Goal: Information Seeking & Learning: Learn about a topic

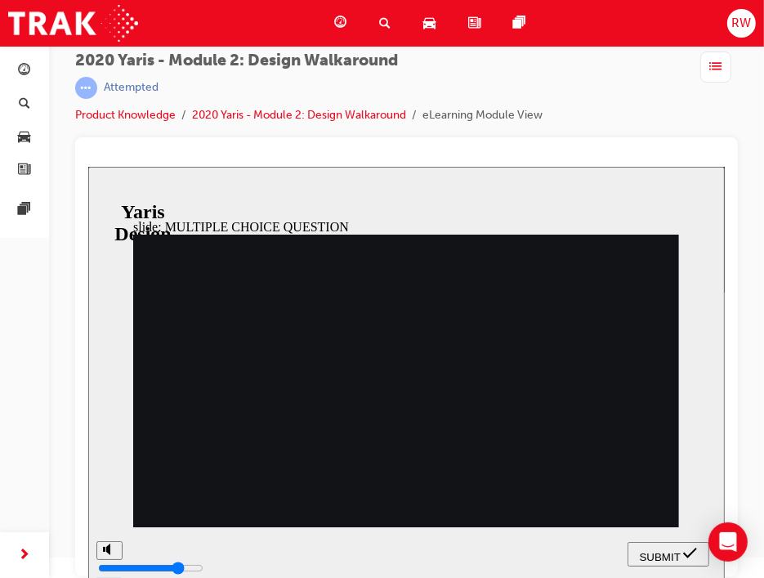
click at [687, 548] on icon "submit" at bounding box center [690, 552] width 14 height 15
radio input "false"
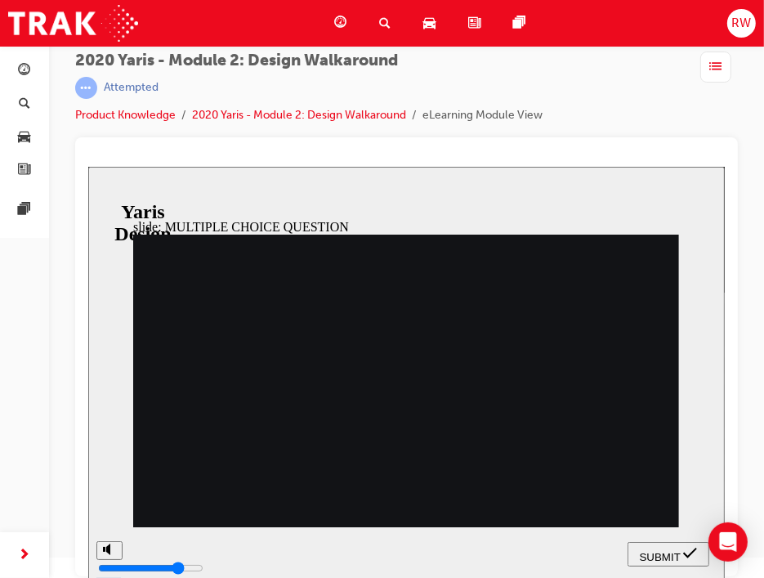
radio input "true"
click at [657, 557] on span "SUBMIT" at bounding box center [659, 556] width 41 height 12
drag, startPoint x: 261, startPoint y: 419, endPoint x: 564, endPoint y: 473, distance: 308.1
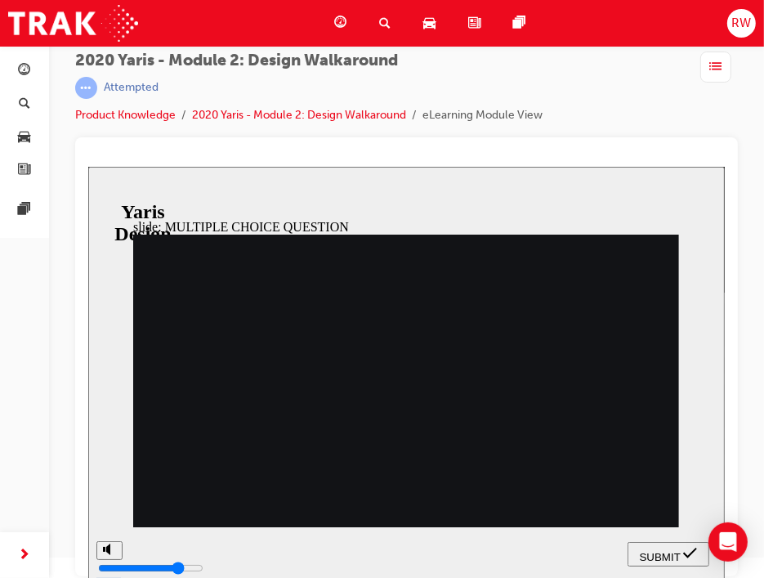
radio input "true"
drag, startPoint x: 692, startPoint y: 562, endPoint x: 684, endPoint y: 560, distance: 8.3
click at [689, 563] on button "SUBMIT" at bounding box center [668, 553] width 82 height 25
drag, startPoint x: 290, startPoint y: 392, endPoint x: 650, endPoint y: 507, distance: 377.5
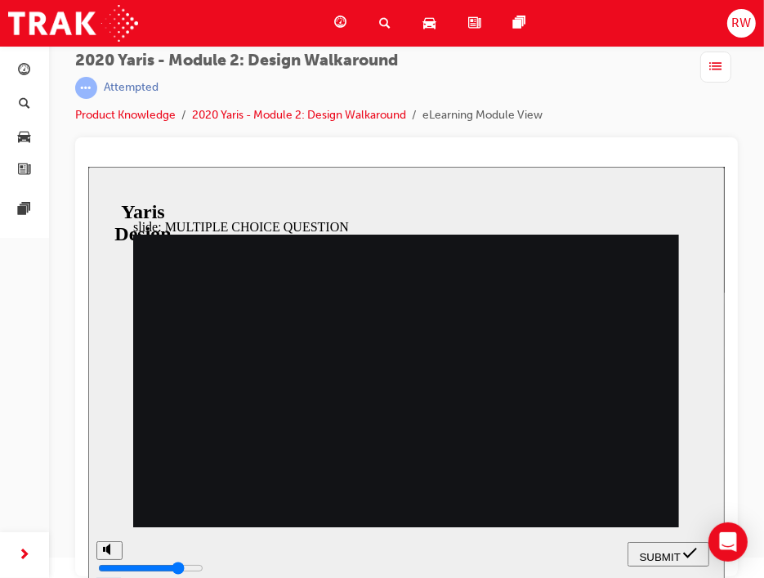
click at [676, 552] on span "SUBMIT" at bounding box center [659, 556] width 41 height 12
radio input "false"
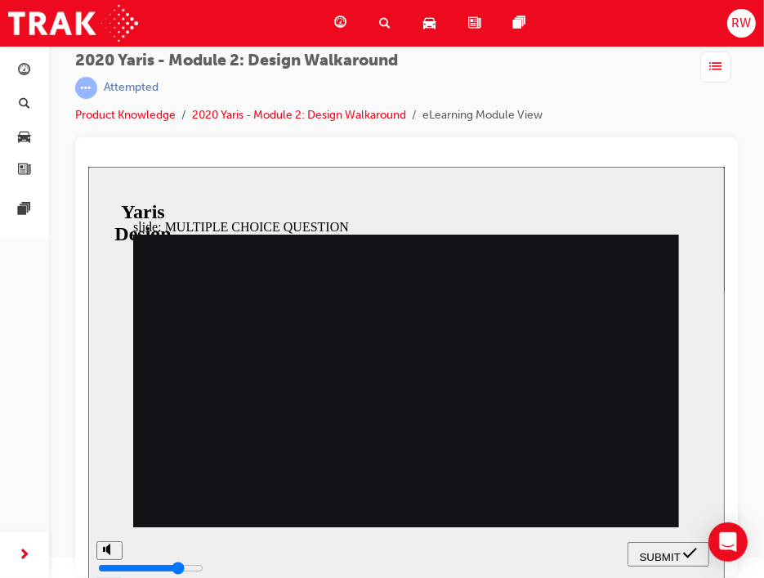
radio input "true"
drag, startPoint x: 796, startPoint y: 715, endPoint x: 704, endPoint y: 554, distance: 185.3
click at [686, 553] on icon "submit" at bounding box center [690, 552] width 14 height 15
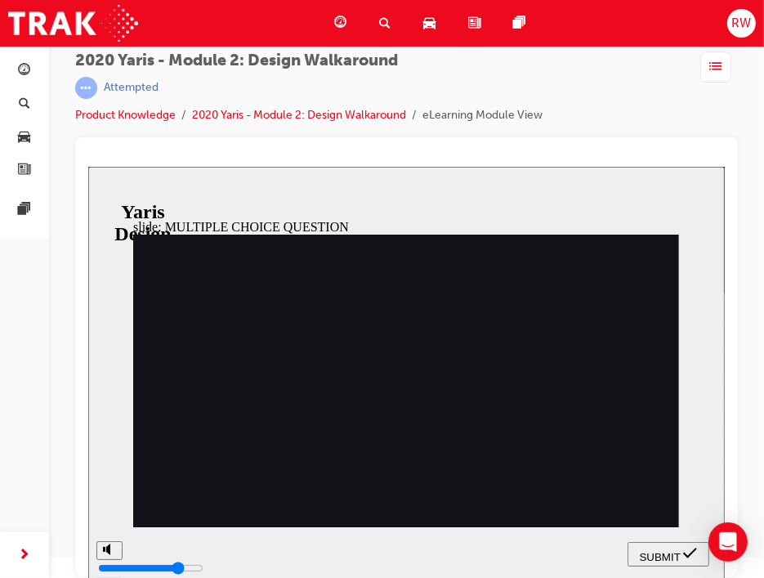
radio input "true"
click at [675, 550] on span "SUBMIT" at bounding box center [659, 556] width 41 height 12
drag, startPoint x: 253, startPoint y: 394, endPoint x: 473, endPoint y: 533, distance: 260.9
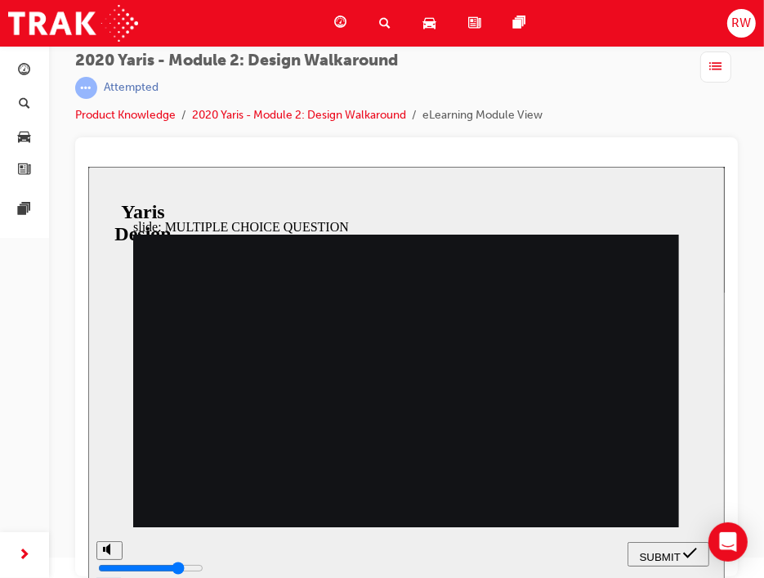
radio input "true"
click at [657, 561] on button "SUBMIT" at bounding box center [668, 553] width 82 height 25
drag, startPoint x: 276, startPoint y: 389, endPoint x: 305, endPoint y: 397, distance: 29.8
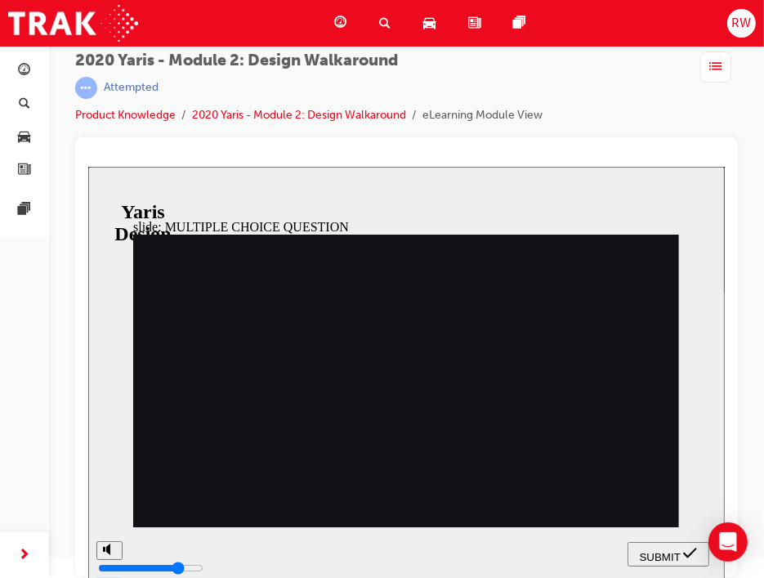
radio input "true"
click at [678, 553] on span "SUBMIT" at bounding box center [659, 556] width 41 height 12
drag, startPoint x: 422, startPoint y: 475, endPoint x: 381, endPoint y: 455, distance: 45.3
drag, startPoint x: 290, startPoint y: 363, endPoint x: 278, endPoint y: 371, distance: 14.7
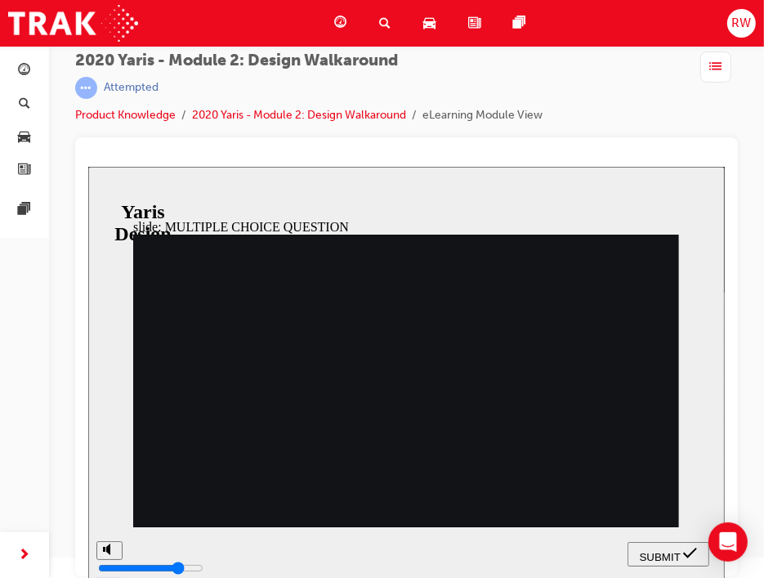
radio input "true"
click at [670, 550] on span "SUBMIT" at bounding box center [659, 556] width 41 height 12
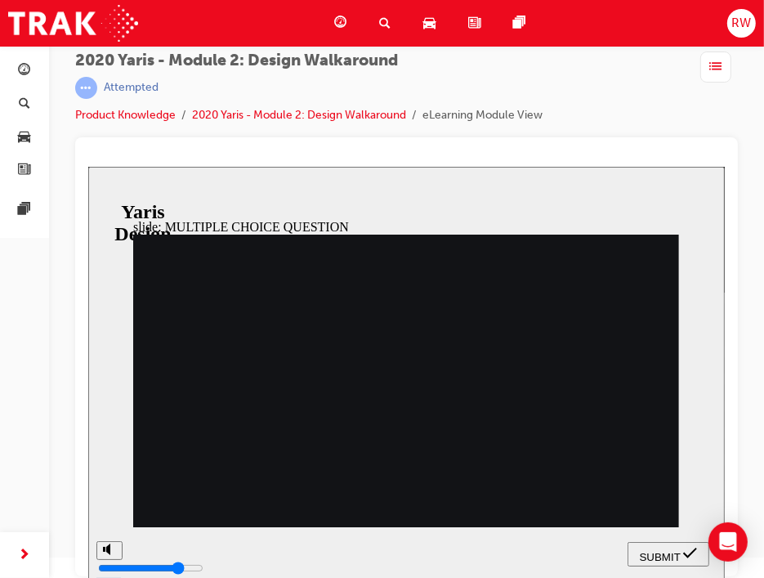
radio input "true"
drag, startPoint x: 673, startPoint y: 553, endPoint x: 643, endPoint y: 548, distance: 29.8
click at [673, 554] on span "SUBMIT" at bounding box center [659, 556] width 41 height 12
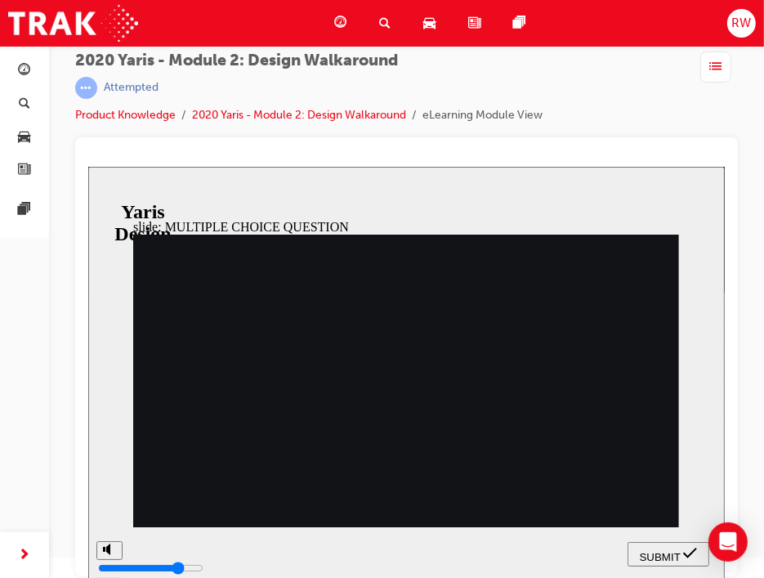
radio input "true"
click at [689, 545] on button "SUBMIT" at bounding box center [668, 553] width 82 height 25
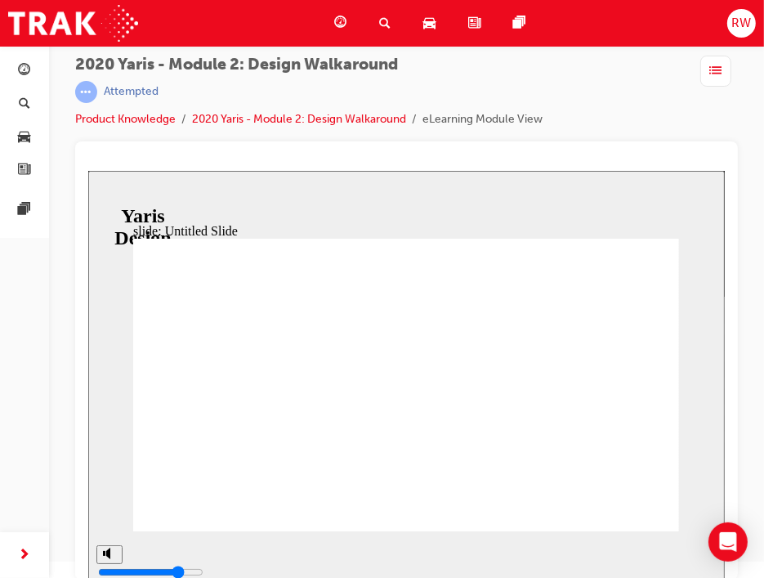
scroll to position [21, 0]
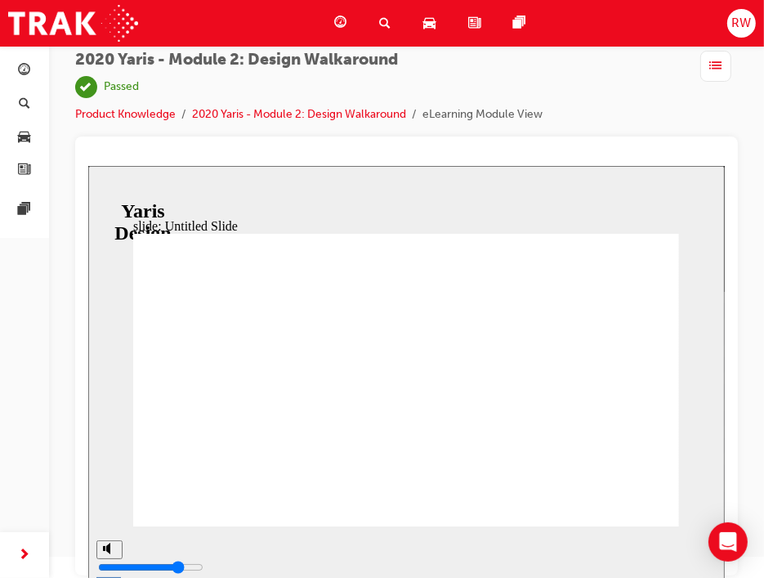
click at [324, 20] on div "Dashboard" at bounding box center [343, 24] width 45 height 34
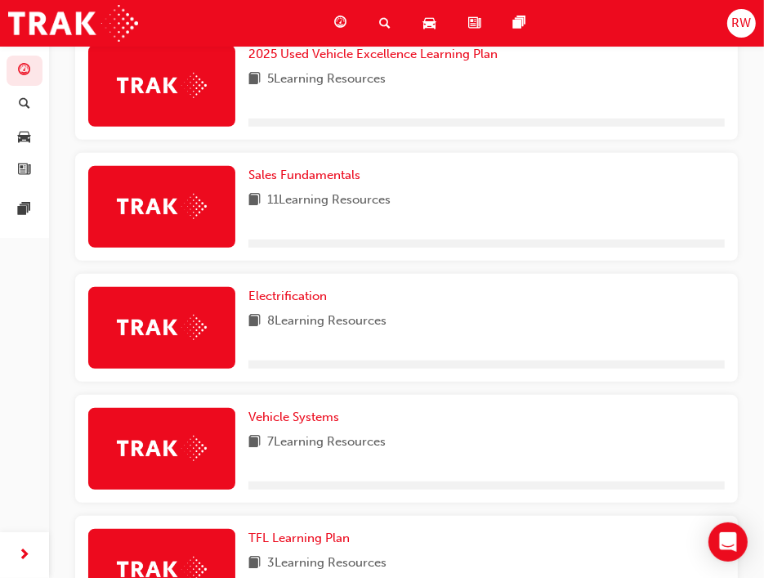
scroll to position [400, 0]
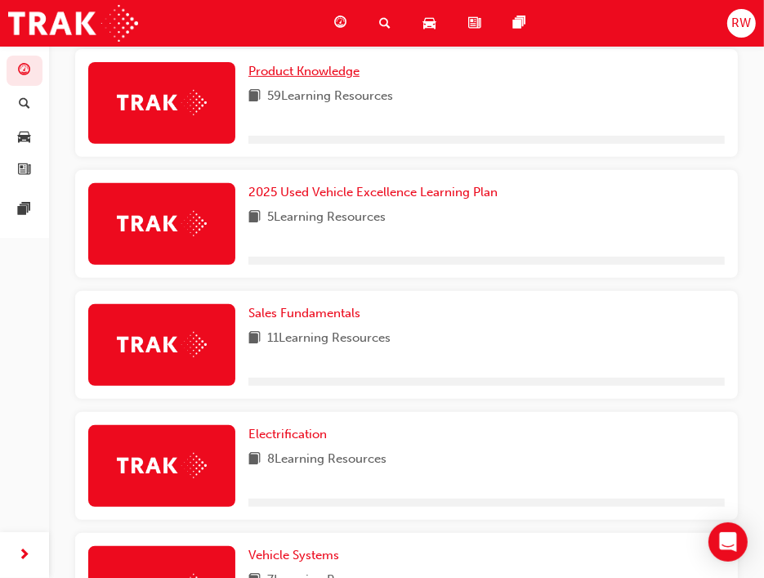
click at [324, 77] on span "Product Knowledge" at bounding box center [304, 71] width 111 height 15
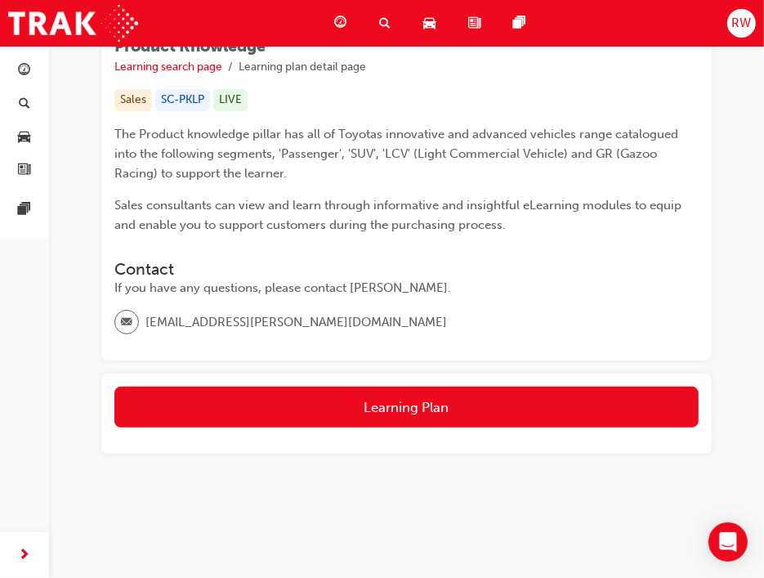
scroll to position [271, 0]
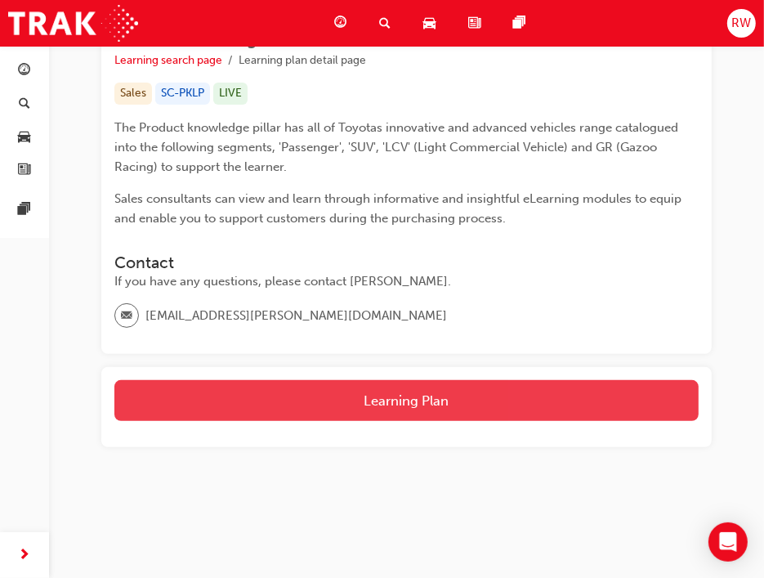
click at [383, 387] on button "Learning Plan" at bounding box center [406, 400] width 585 height 41
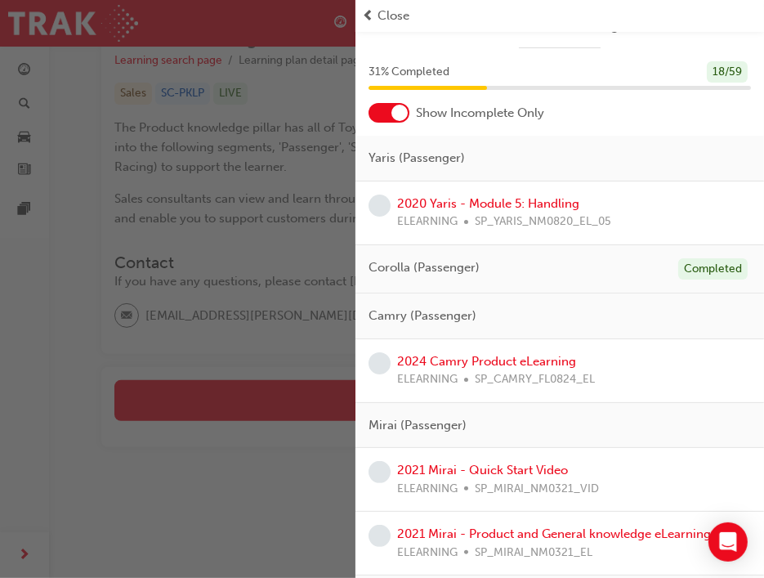
scroll to position [0, 0]
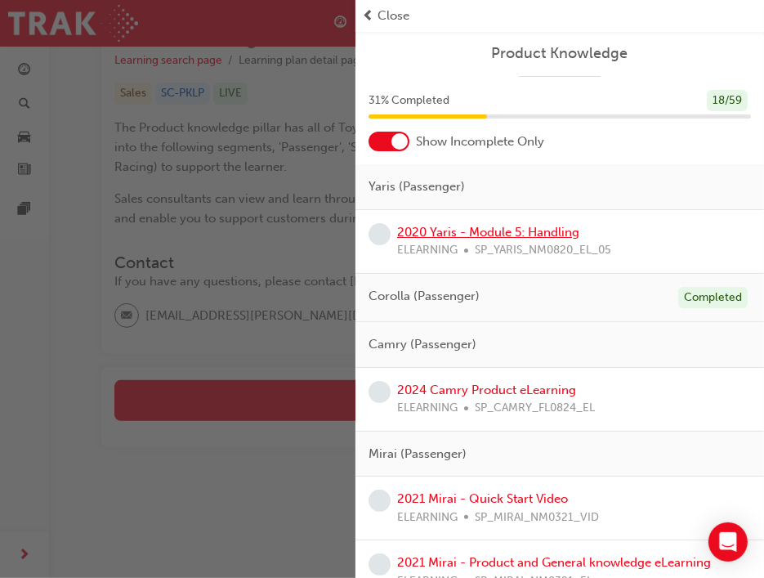
click at [500, 230] on link "2020 Yaris - Module 5: Handling" at bounding box center [488, 232] width 182 height 15
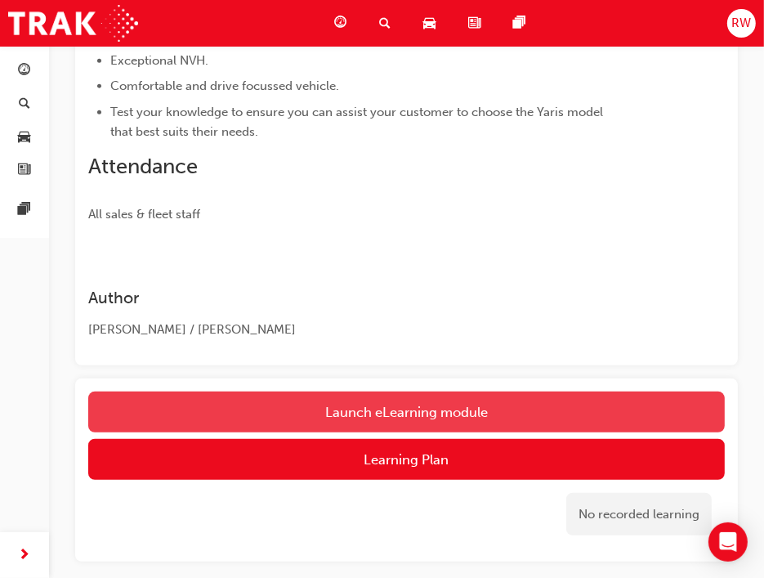
click at [366, 393] on button "Launch eLearning module" at bounding box center [406, 412] width 637 height 41
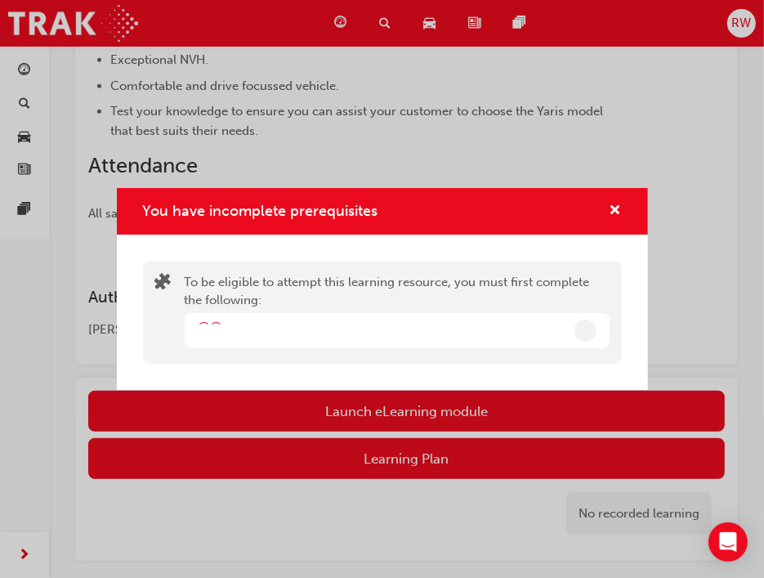
scroll to position [517, 0]
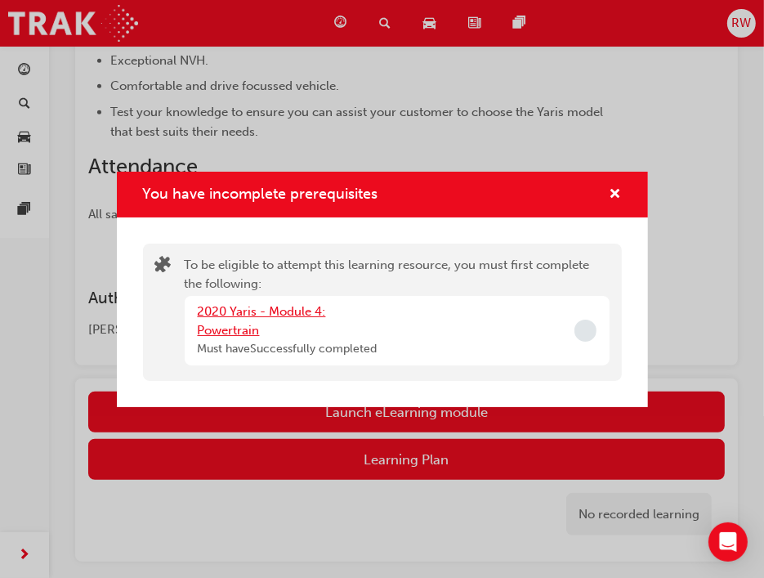
click at [222, 315] on link "2020 Yaris - Module 4: Powertrain" at bounding box center [262, 321] width 128 height 34
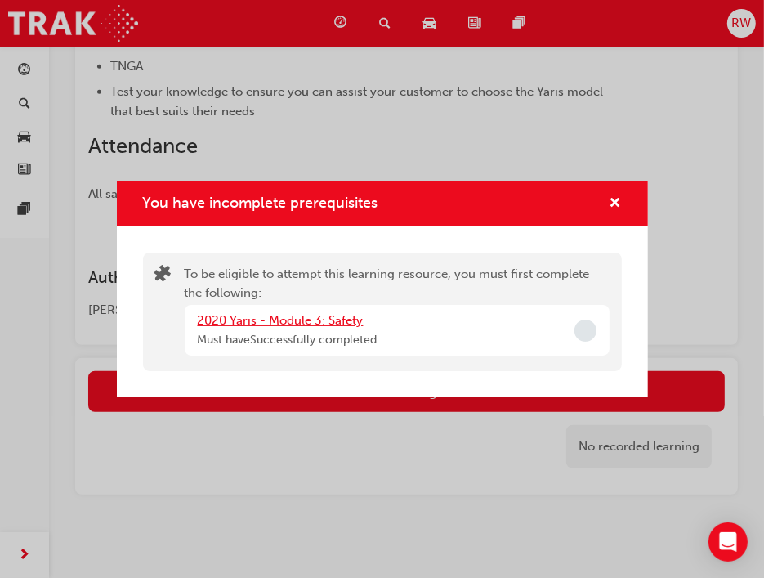
click at [321, 318] on link "2020 Yaris - Module 3: Safety" at bounding box center [281, 320] width 166 height 15
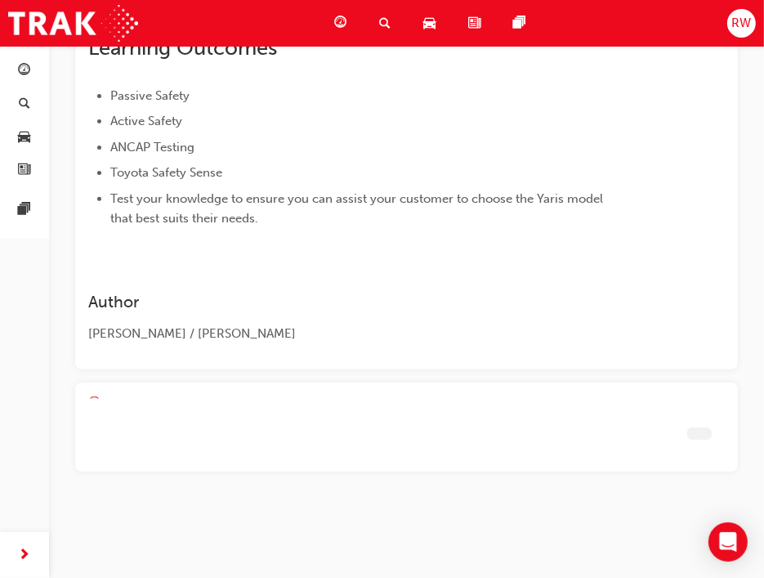
scroll to position [306, 0]
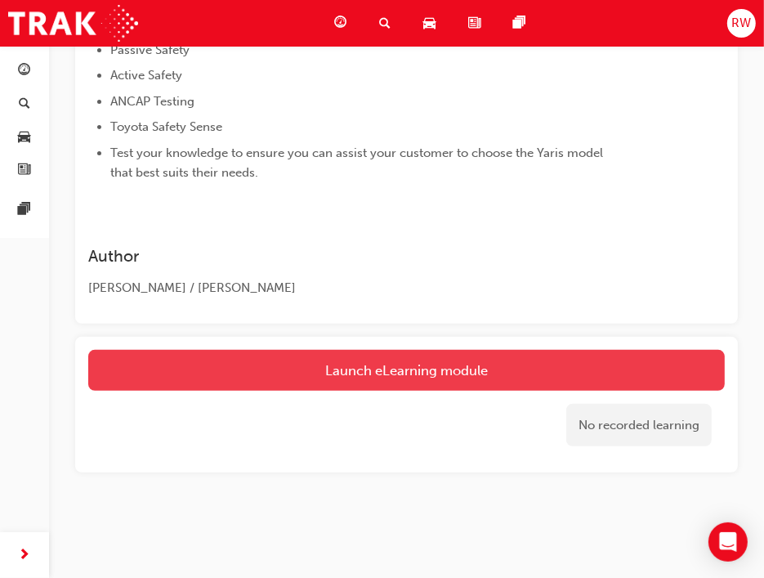
click at [347, 354] on link "Launch eLearning module" at bounding box center [406, 370] width 637 height 41
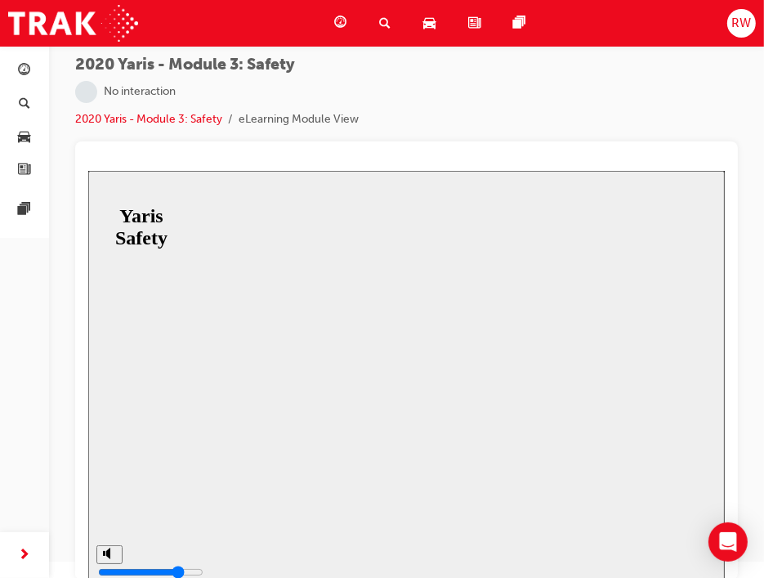
scroll to position [21, 0]
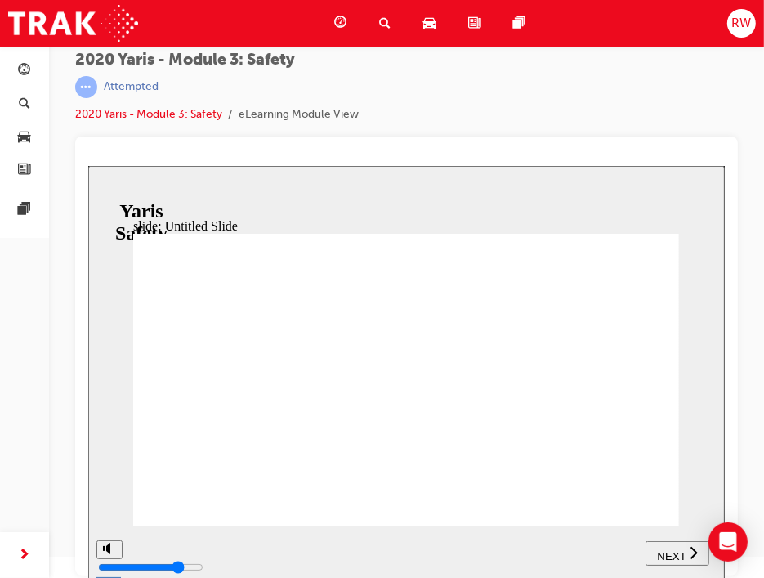
click at [663, 553] on span "NEXT" at bounding box center [671, 555] width 29 height 12
click at [667, 554] on span "NEXT" at bounding box center [671, 555] width 29 height 12
click at [668, 554] on span "NEXT" at bounding box center [671, 555] width 29 height 12
click at [670, 555] on span "NEXT" at bounding box center [671, 555] width 29 height 12
click at [671, 555] on span "NEXT" at bounding box center [671, 555] width 29 height 12
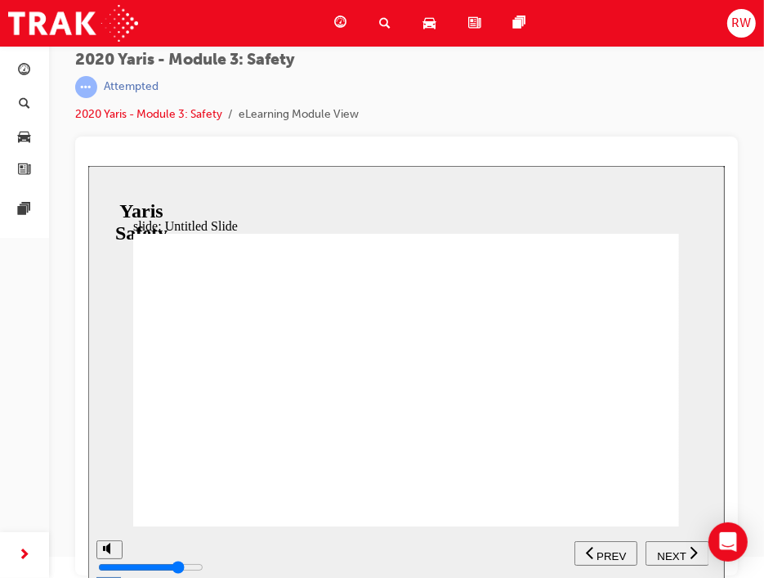
click at [671, 555] on span "NEXT" at bounding box center [671, 555] width 29 height 12
click at [671, 555] on span "PREV" at bounding box center [682, 555] width 29 height 12
click at [671, 555] on span "NEXT" at bounding box center [671, 555] width 29 height 12
click at [671, 555] on span "PREV" at bounding box center [682, 555] width 29 height 12
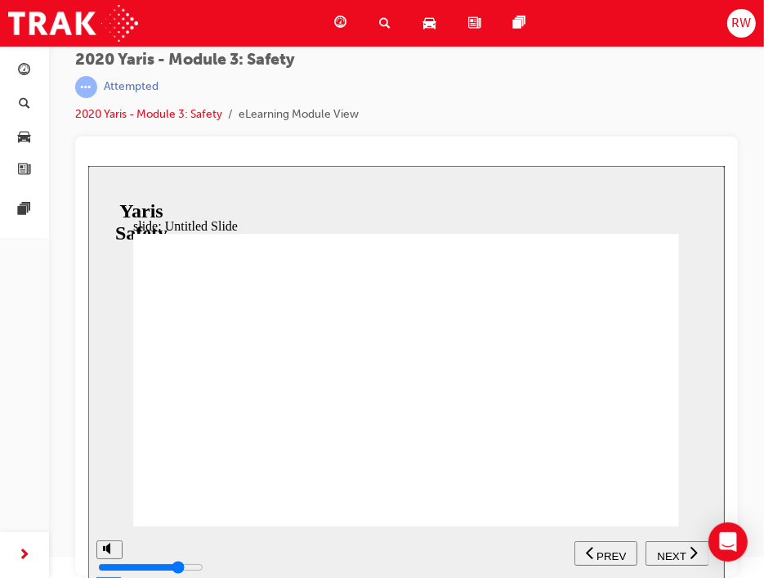
click at [679, 553] on span "NEXT" at bounding box center [671, 555] width 29 height 12
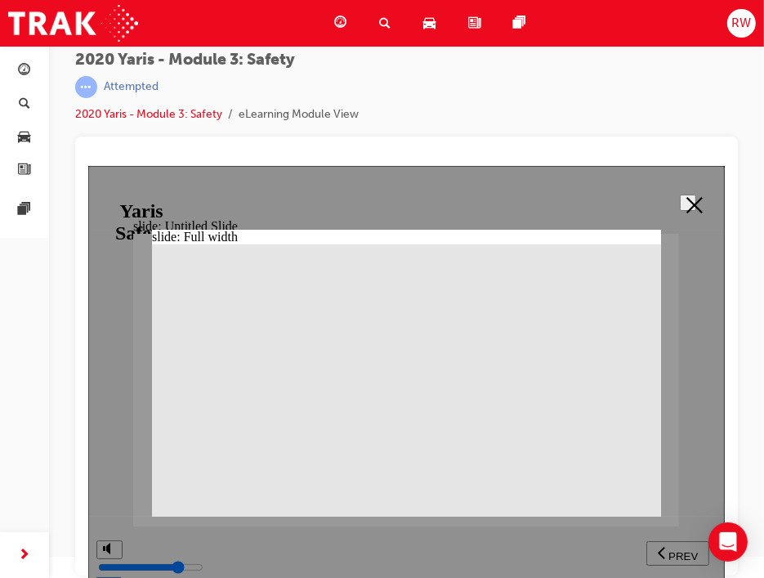
drag, startPoint x: 817, startPoint y: 357, endPoint x: 702, endPoint y: 195, distance: 198.9
click at [696, 194] on button at bounding box center [687, 202] width 16 height 16
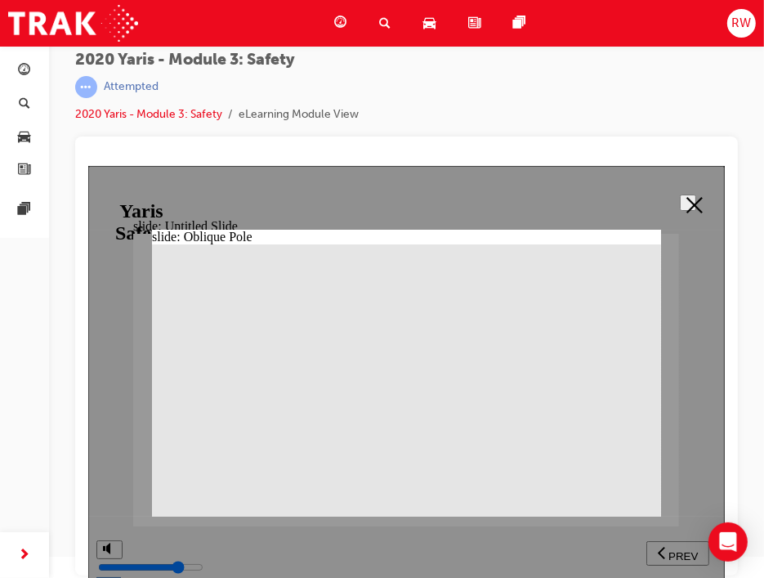
click at [686, 202] on icon at bounding box center [694, 204] width 16 height 16
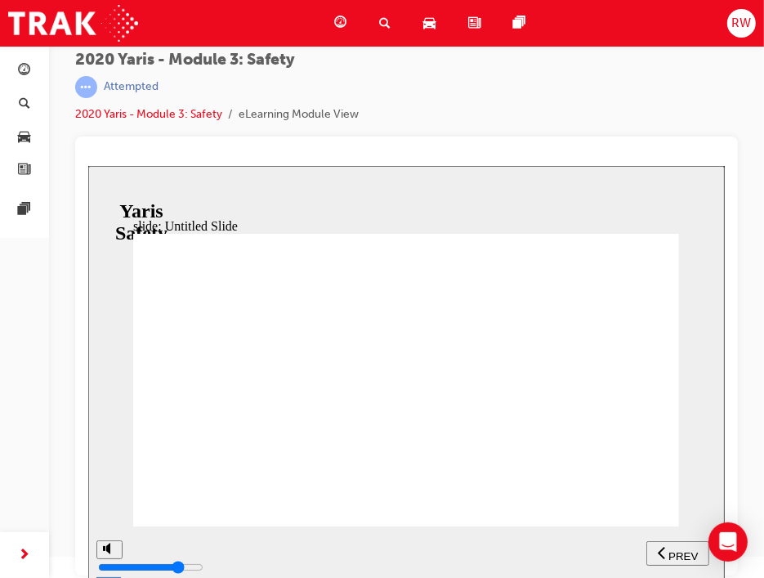
drag, startPoint x: 346, startPoint y: 382, endPoint x: 365, endPoint y: 376, distance: 20.4
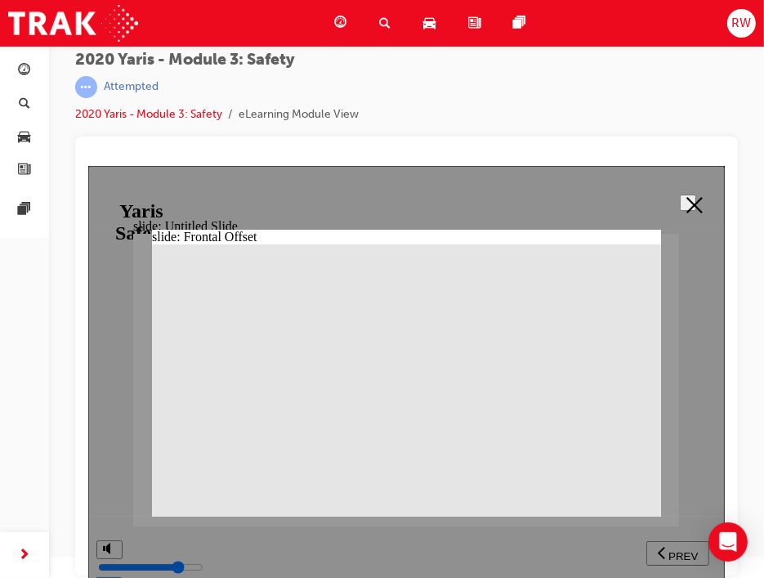
click at [680, 210] on button at bounding box center [687, 202] width 16 height 16
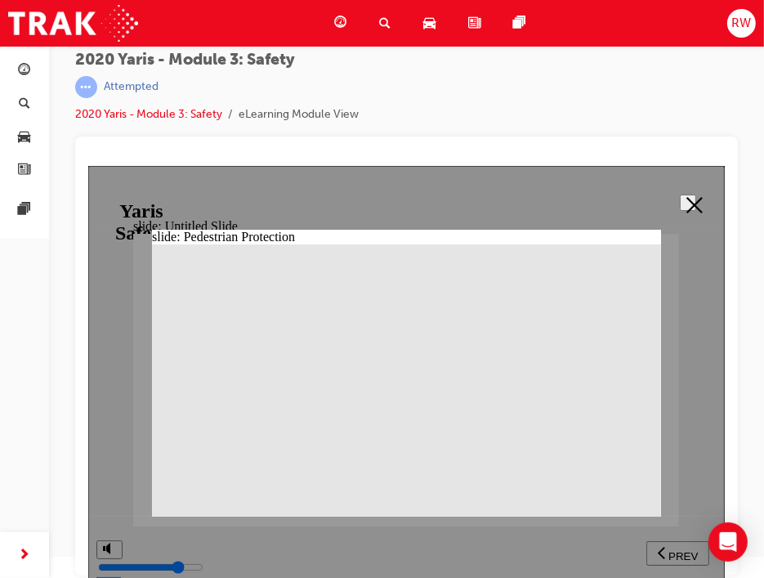
click at [693, 203] on icon at bounding box center [694, 204] width 16 height 16
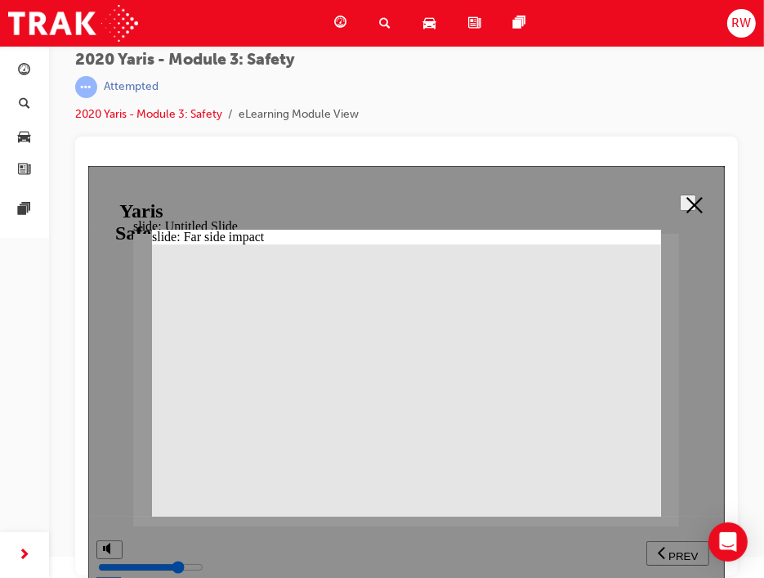
click at [694, 201] on icon at bounding box center [694, 204] width 16 height 16
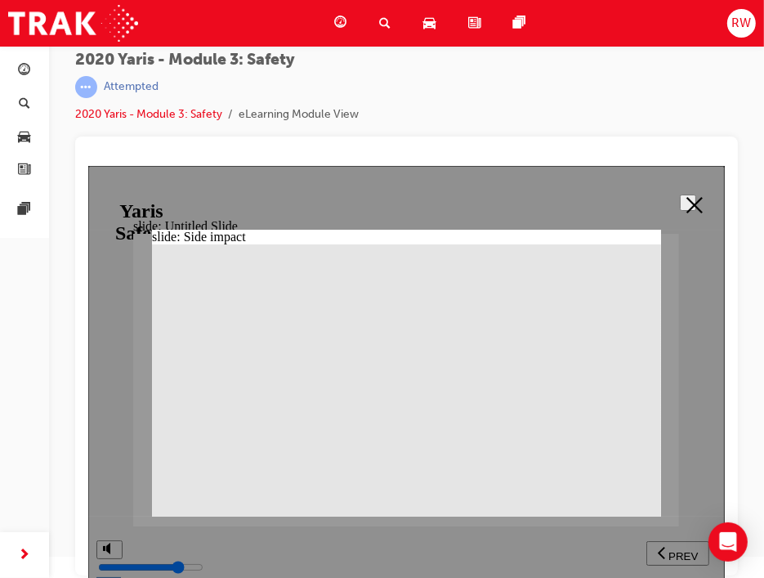
drag, startPoint x: 678, startPoint y: 215, endPoint x: 451, endPoint y: 348, distance: 263.5
click at [679, 210] on button at bounding box center [687, 202] width 16 height 16
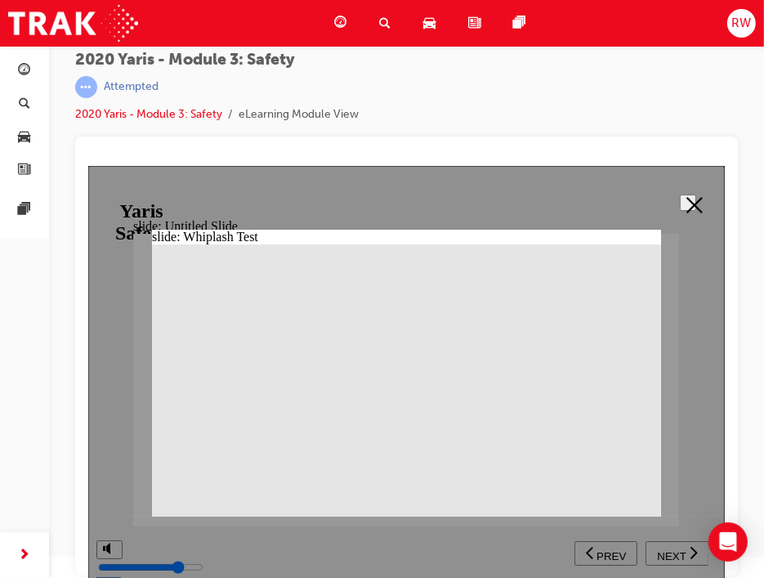
drag, startPoint x: 697, startPoint y: 195, endPoint x: 675, endPoint y: 362, distance: 169.0
click at [696, 195] on button at bounding box center [687, 202] width 16 height 16
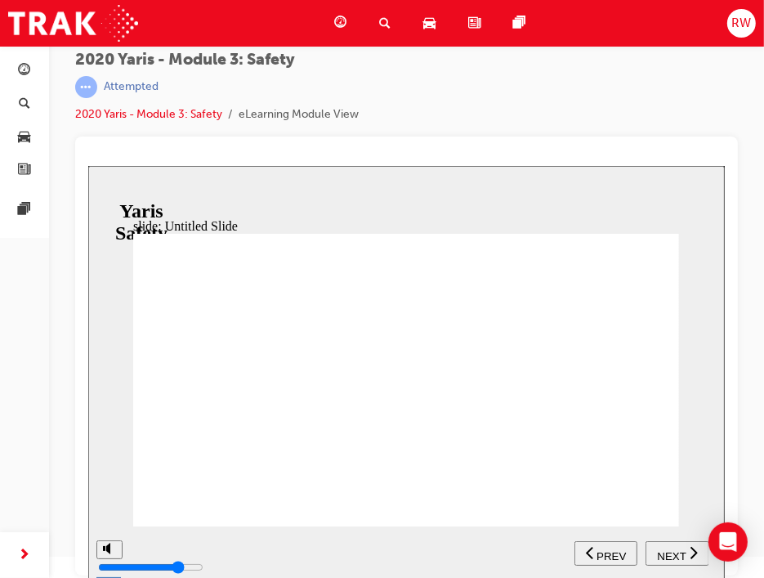
click at [670, 561] on button "NEXT" at bounding box center [677, 552] width 64 height 25
drag, startPoint x: 267, startPoint y: 419, endPoint x: 453, endPoint y: 377, distance: 191.0
drag, startPoint x: 453, startPoint y: 377, endPoint x: 462, endPoint y: 392, distance: 18.0
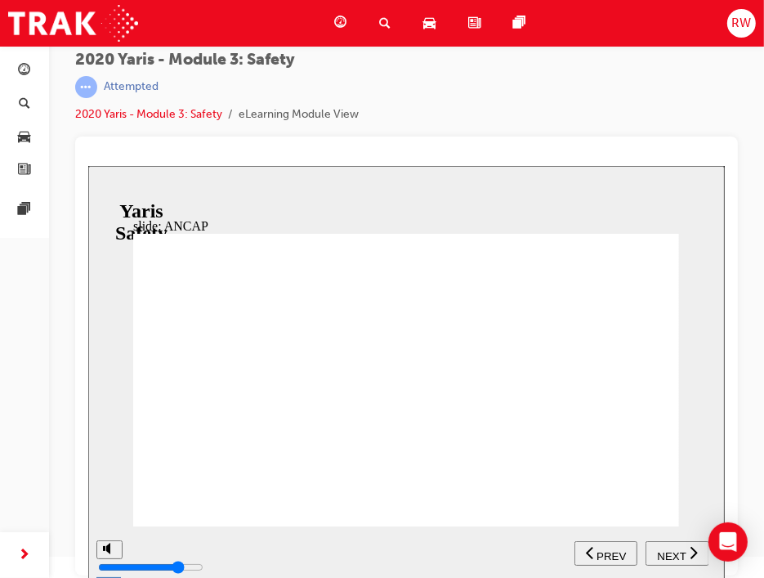
drag, startPoint x: 483, startPoint y: 405, endPoint x: 495, endPoint y: 379, distance: 28.2
drag, startPoint x: 589, startPoint y: 212, endPoint x: 599, endPoint y: 223, distance: 15.1
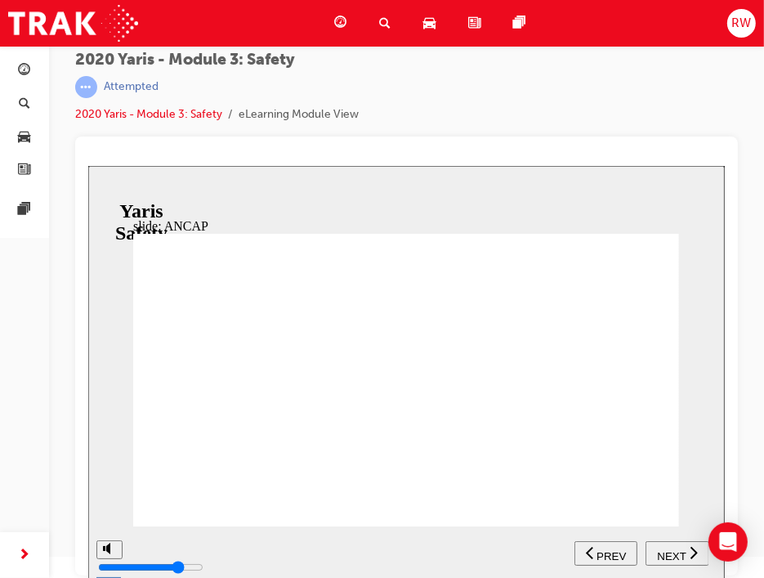
click at [592, 214] on div "slide: ANCAP Annual increases to ANCAP safety rating criteria for all star rati…" at bounding box center [405, 372] width 637 height 414
click at [679, 545] on div "NEXT" at bounding box center [677, 553] width 51 height 17
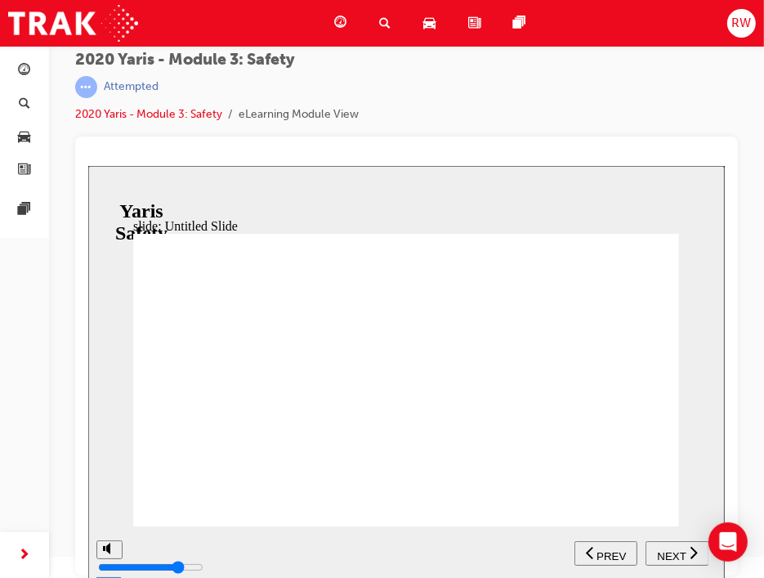
click at [687, 559] on div "NEXT" at bounding box center [677, 553] width 51 height 17
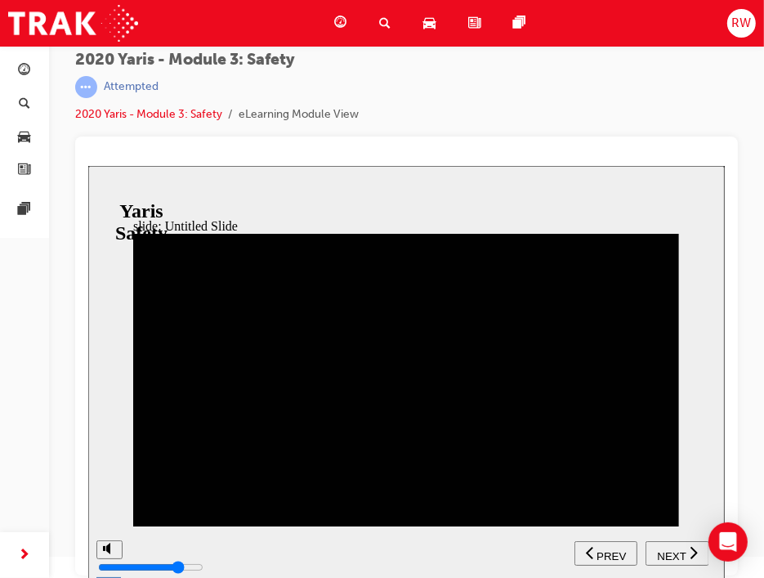
click at [686, 559] on div "NEXT" at bounding box center [677, 553] width 51 height 17
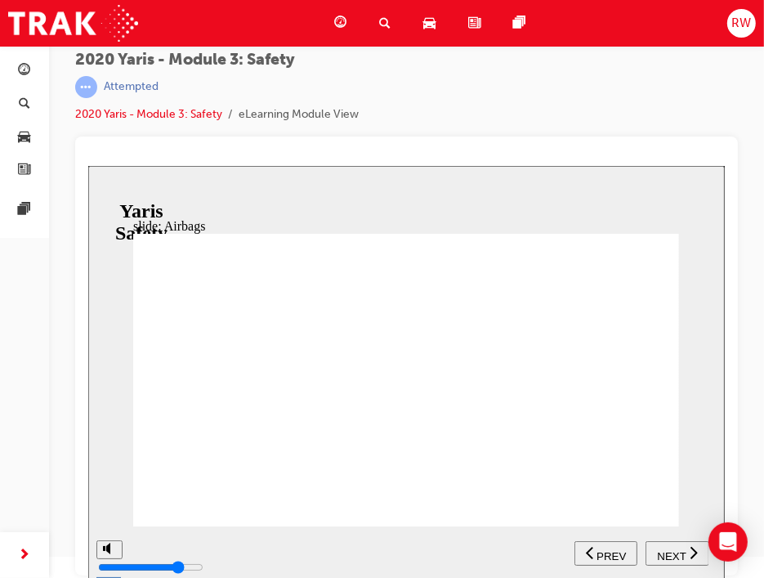
click at [684, 559] on div "NEXT" at bounding box center [677, 553] width 51 height 17
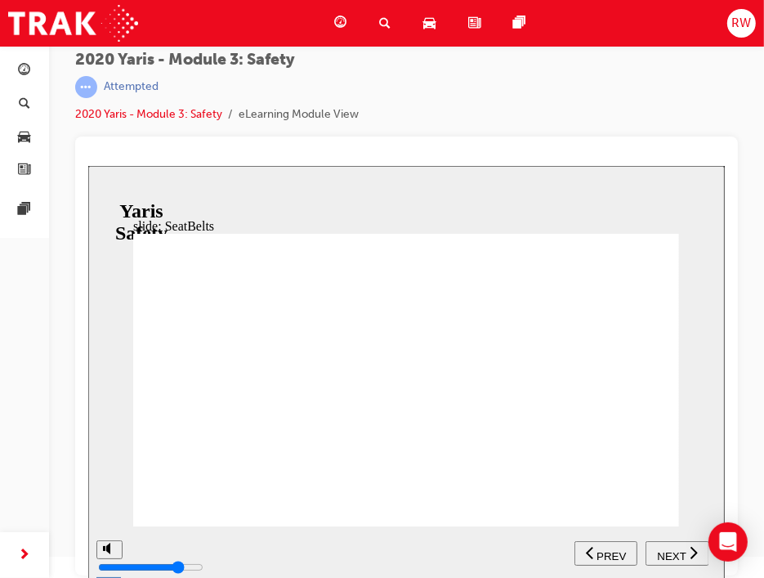
click at [679, 549] on span "NEXT" at bounding box center [671, 555] width 29 height 12
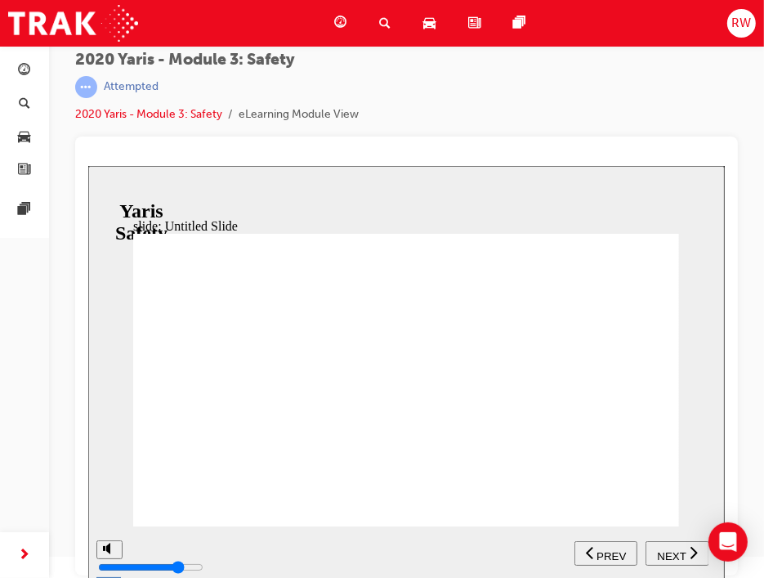
click at [679, 549] on span "NEXT" at bounding box center [671, 555] width 29 height 12
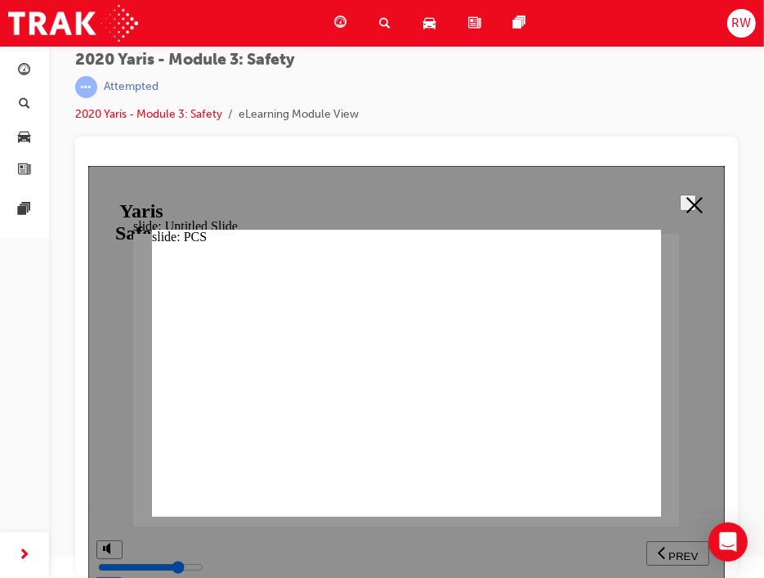
click at [696, 195] on button at bounding box center [687, 202] width 16 height 16
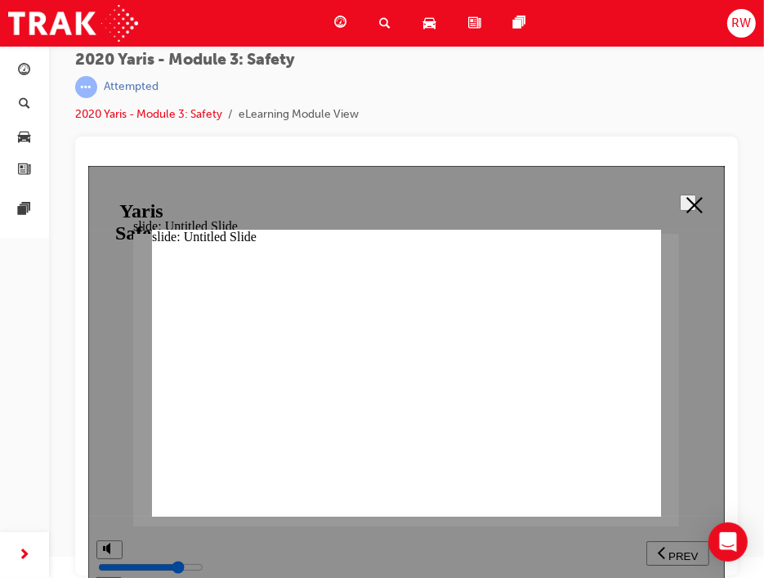
drag, startPoint x: 696, startPoint y: 213, endPoint x: 671, endPoint y: 221, distance: 25.9
click at [691, 208] on button at bounding box center [687, 202] width 16 height 16
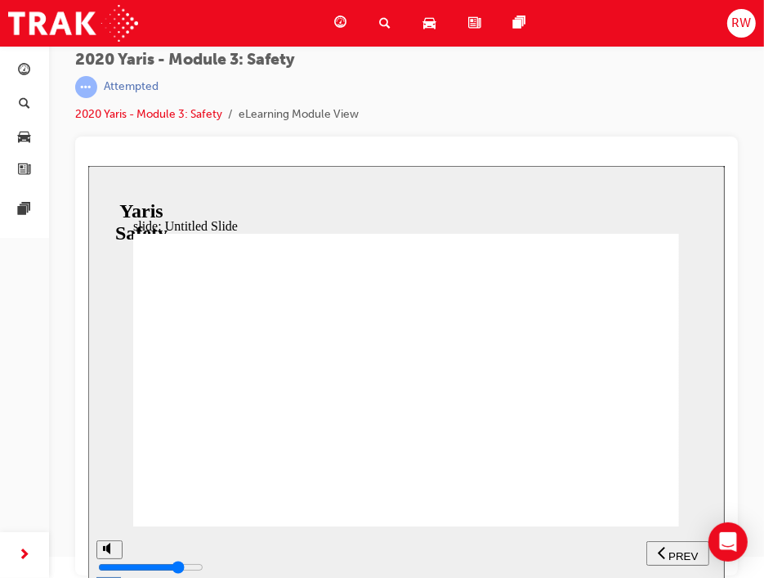
drag, startPoint x: 518, startPoint y: 321, endPoint x: 483, endPoint y: 352, distance: 46.9
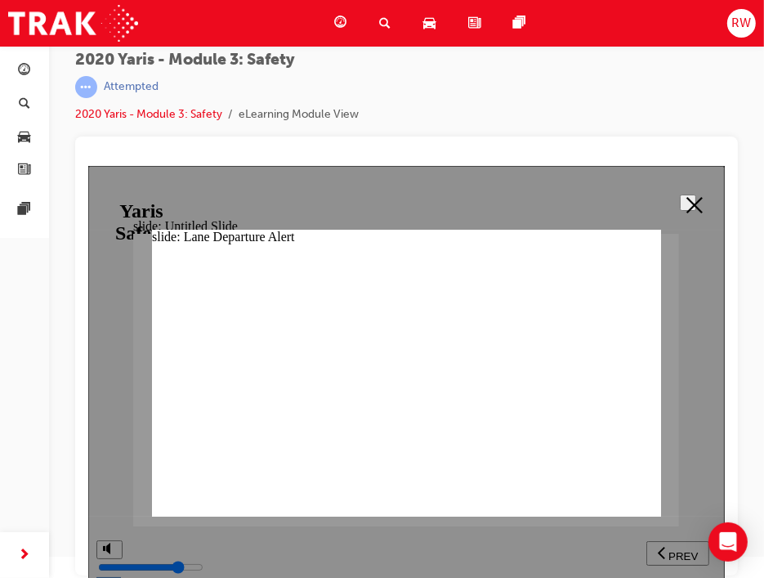
click at [696, 200] on button at bounding box center [687, 202] width 16 height 16
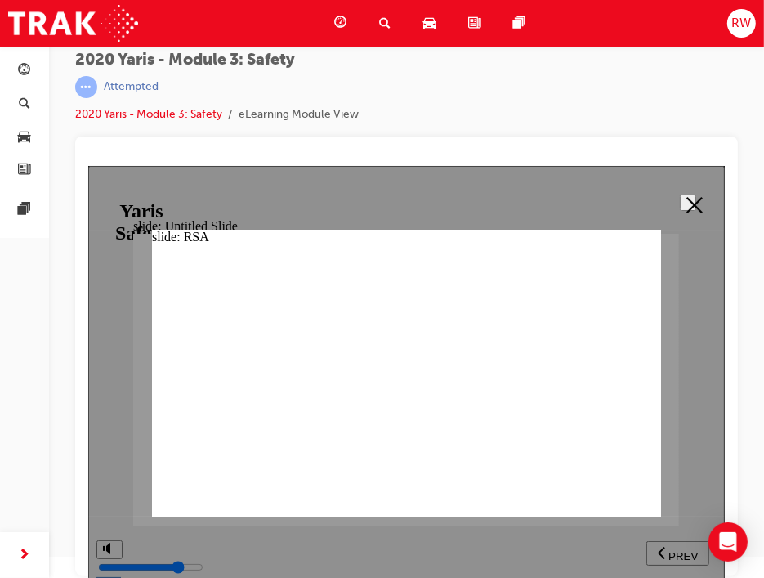
click at [686, 210] on button at bounding box center [687, 202] width 16 height 16
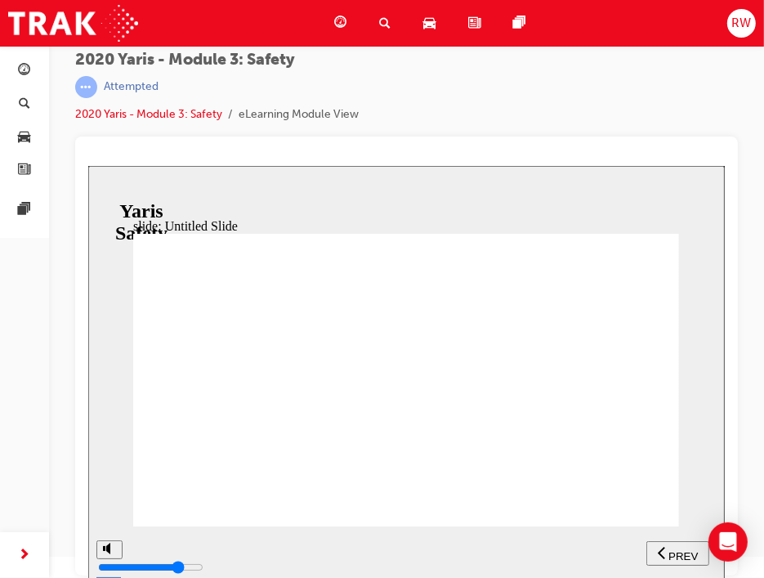
drag, startPoint x: 646, startPoint y: 300, endPoint x: 587, endPoint y: 353, distance: 79.3
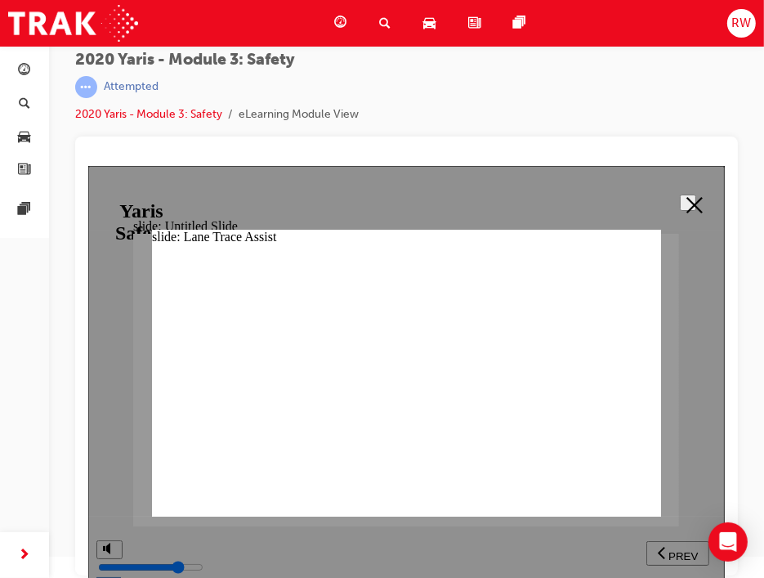
drag, startPoint x: 681, startPoint y: 206, endPoint x: 657, endPoint y: 297, distance: 94.0
click at [686, 205] on icon at bounding box center [694, 204] width 16 height 16
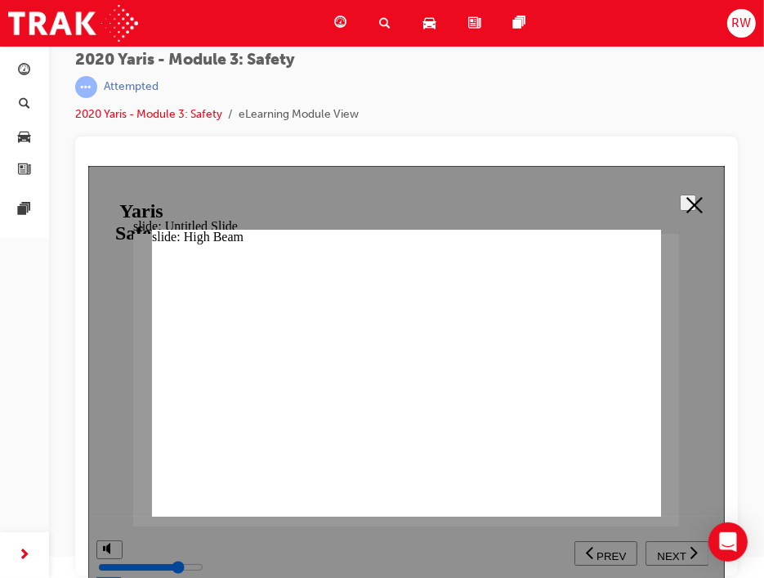
drag, startPoint x: 685, startPoint y: 199, endPoint x: 682, endPoint y: 346, distance: 147.2
click at [687, 205] on icon at bounding box center [694, 204] width 16 height 16
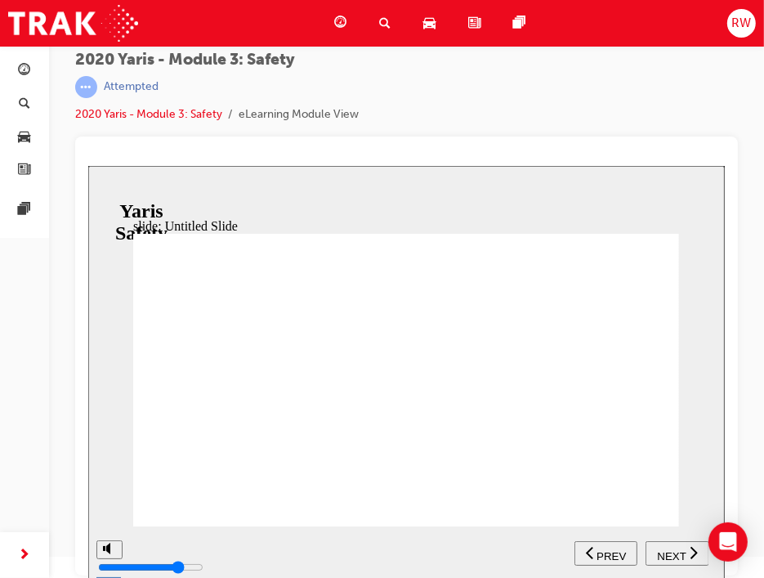
click at [674, 551] on span "NEXT" at bounding box center [671, 555] width 29 height 12
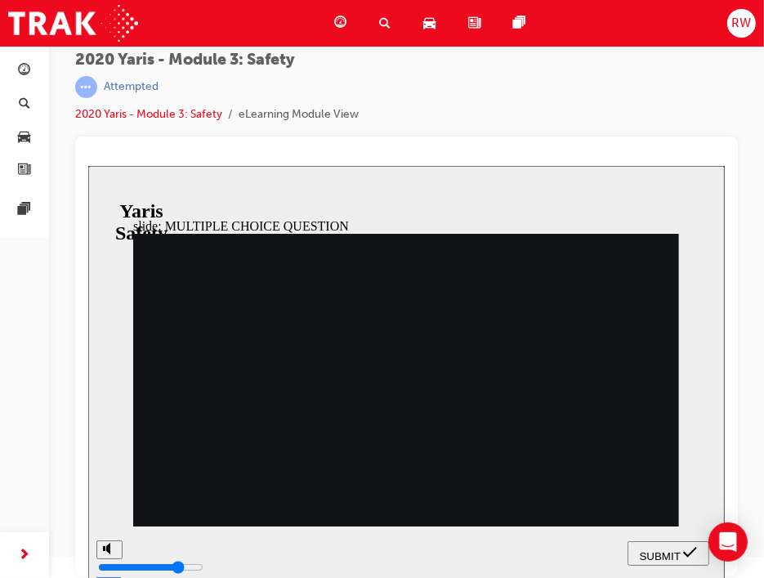
radio input "true"
click at [684, 543] on button "SUBMIT" at bounding box center [668, 552] width 82 height 25
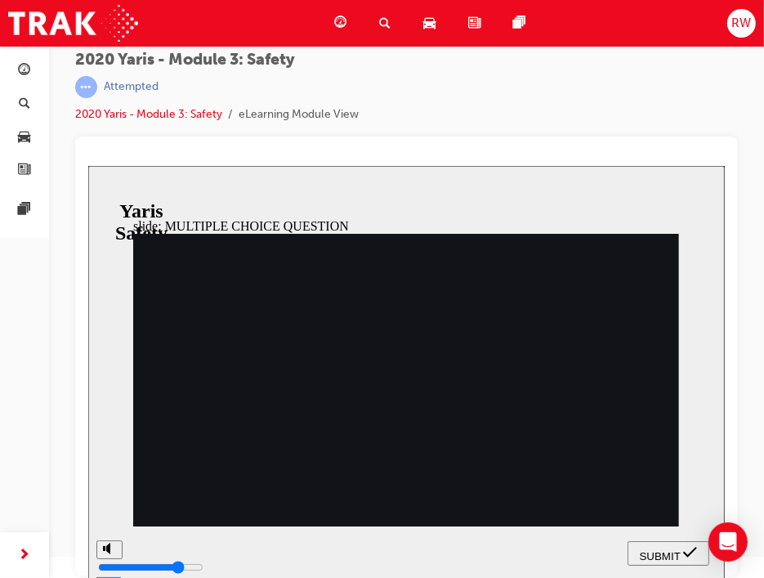
radio input "true"
click at [657, 562] on button "SUBMIT" at bounding box center [668, 552] width 82 height 25
radio input "true"
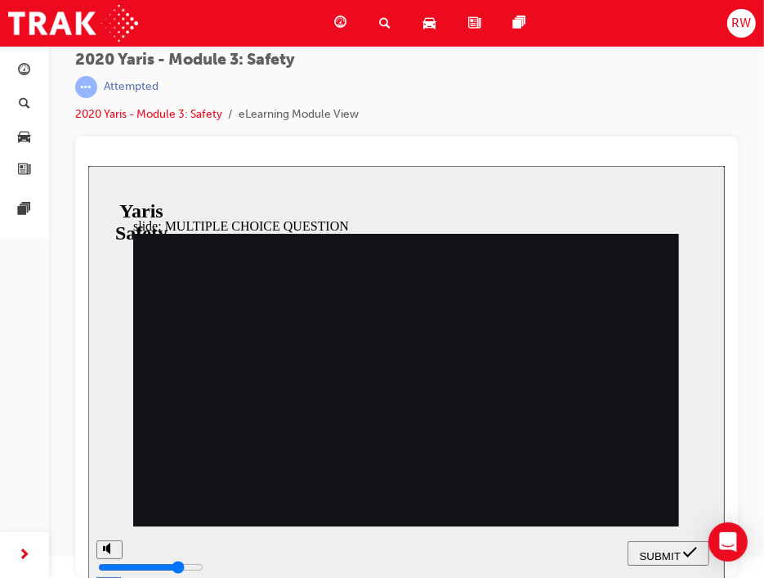
click at [666, 545] on div "SUBMIT" at bounding box center [668, 553] width 69 height 17
drag, startPoint x: 393, startPoint y: 476, endPoint x: 353, endPoint y: 474, distance: 40.1
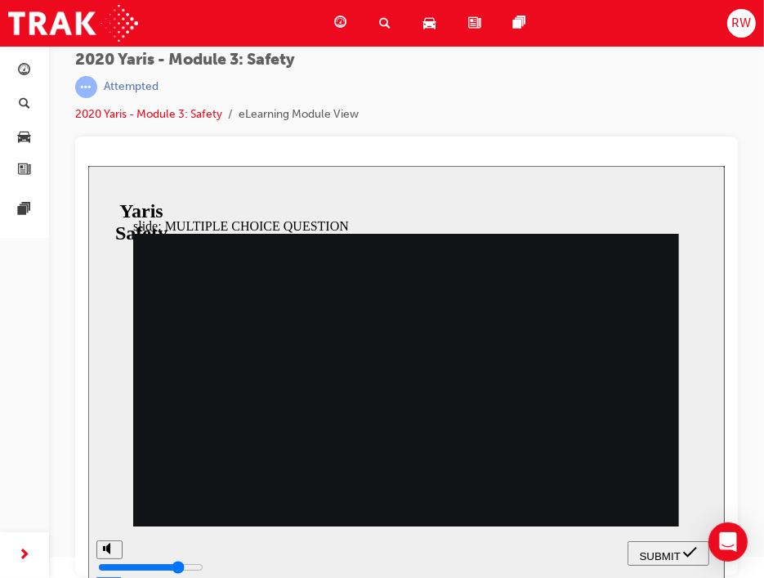
radio input "false"
radio input "true"
drag, startPoint x: 702, startPoint y: 559, endPoint x: 691, endPoint y: 555, distance: 12.2
click at [700, 559] on div "SUBMIT" at bounding box center [668, 553] width 69 height 17
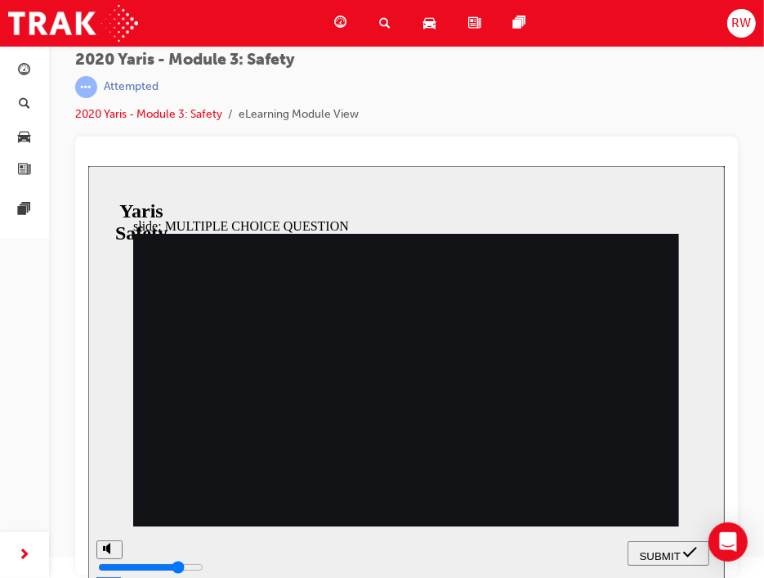
drag, startPoint x: 177, startPoint y: 302, endPoint x: 257, endPoint y: 312, distance: 80.0
drag, startPoint x: 683, startPoint y: 555, endPoint x: 672, endPoint y: 549, distance: 12.5
click at [679, 554] on div "SUBMIT" at bounding box center [668, 553] width 69 height 17
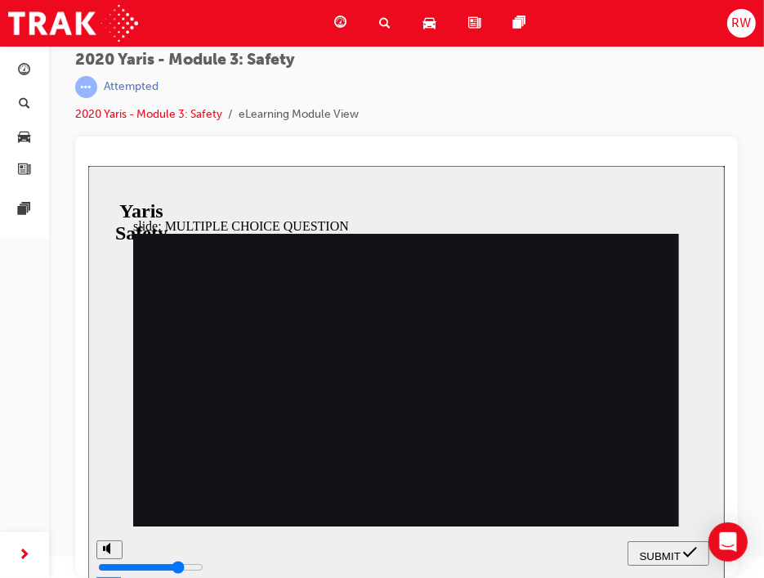
radio input "false"
radio input "true"
drag, startPoint x: 665, startPoint y: 549, endPoint x: 567, endPoint y: 536, distance: 99.1
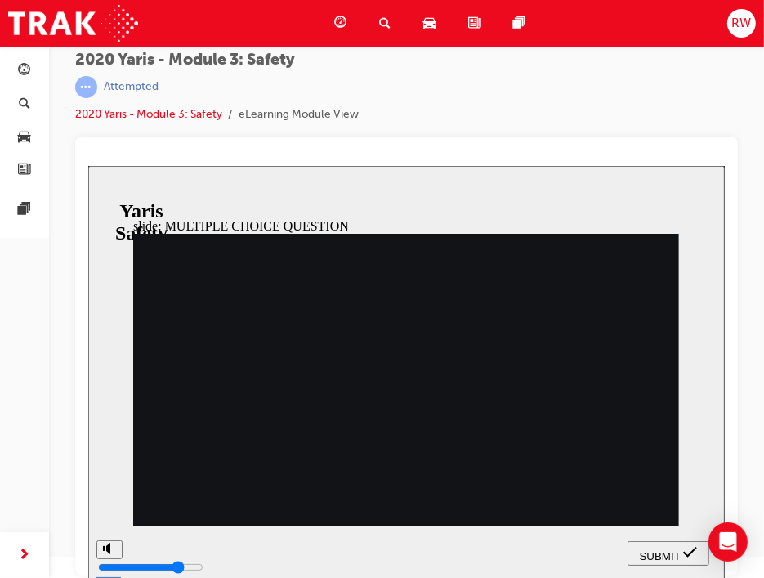
click at [663, 549] on span "SUBMIT" at bounding box center [659, 555] width 41 height 12
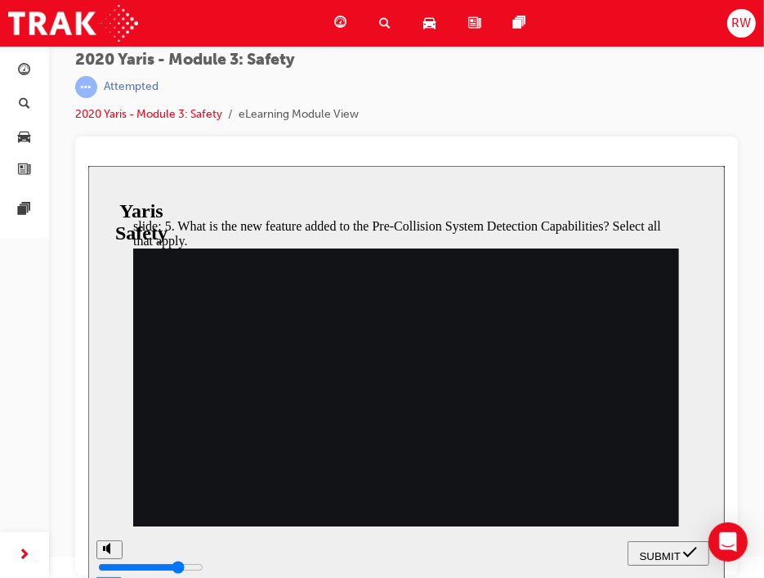
checkbox input "true"
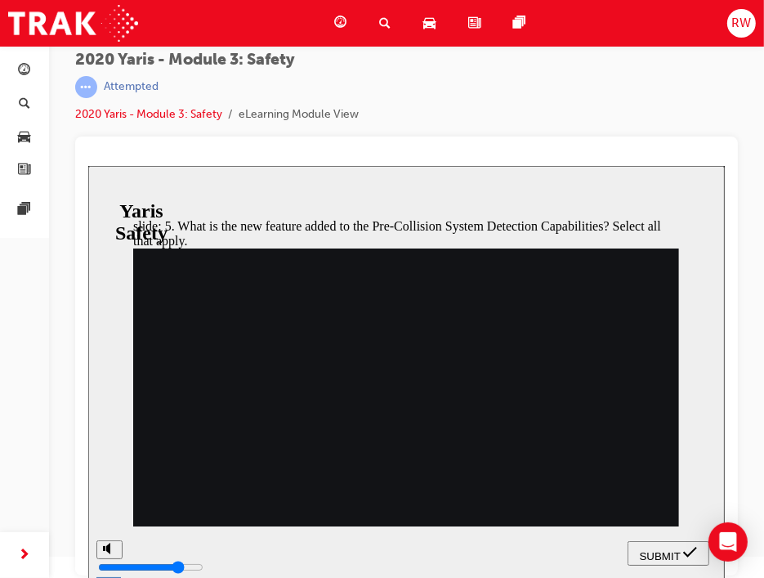
checkbox input "true"
click at [663, 549] on span "SUBMIT" at bounding box center [659, 555] width 41 height 12
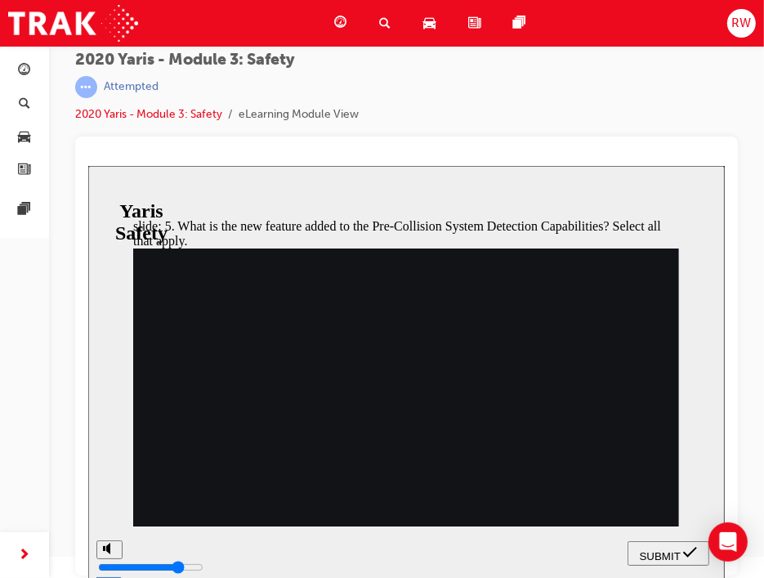
drag, startPoint x: 398, startPoint y: 467, endPoint x: 361, endPoint y: 410, distance: 67.8
checkbox input "false"
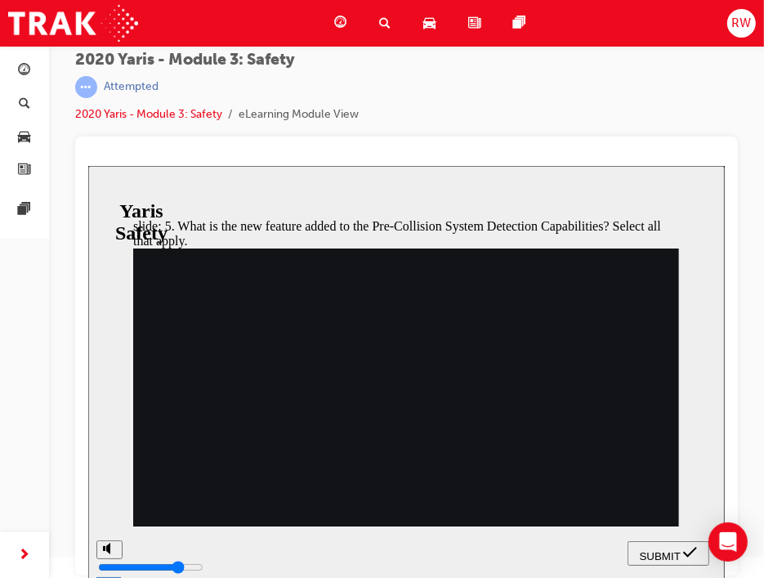
checkbox input "false"
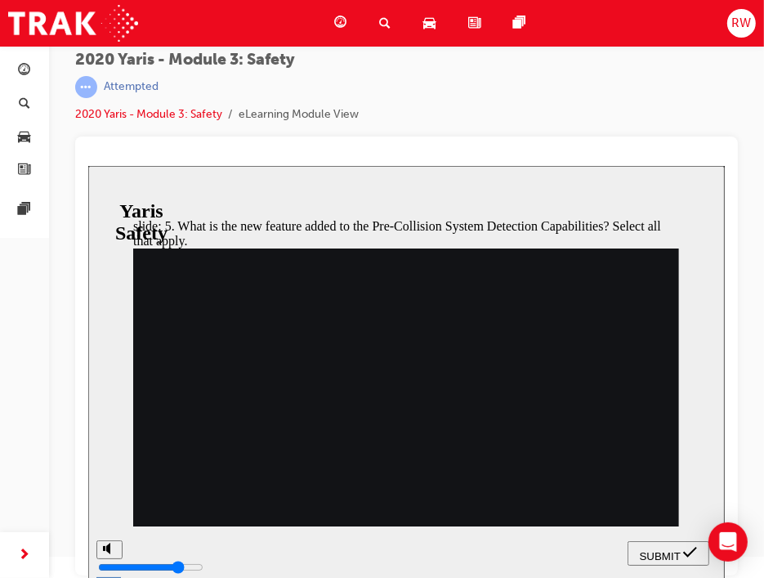
checkbox input "true"
drag, startPoint x: 677, startPoint y: 551, endPoint x: 604, endPoint y: 558, distance: 73.1
click at [676, 550] on span "SUBMIT" at bounding box center [659, 555] width 41 height 12
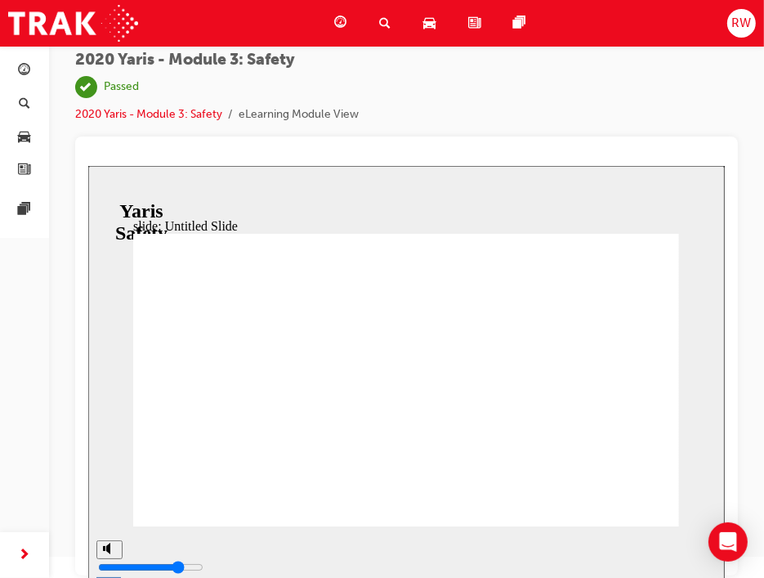
scroll to position [0, 0]
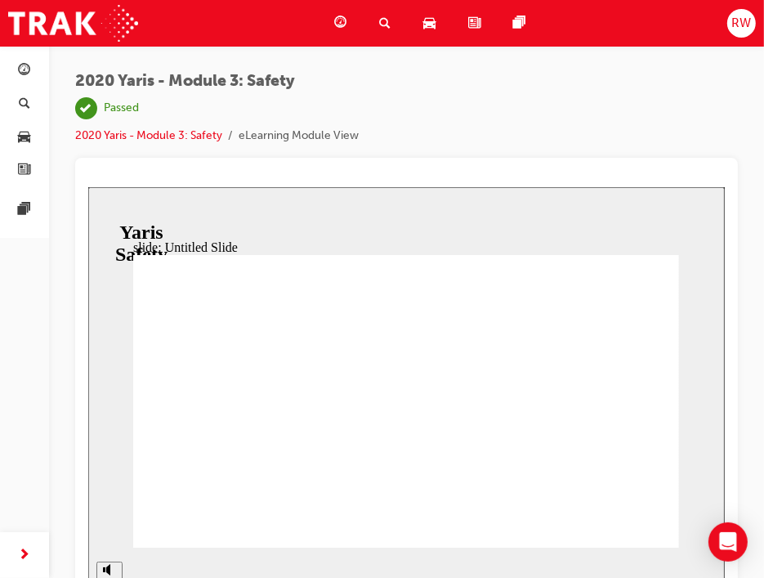
click at [334, 25] on span "guage-icon" at bounding box center [340, 23] width 12 height 20
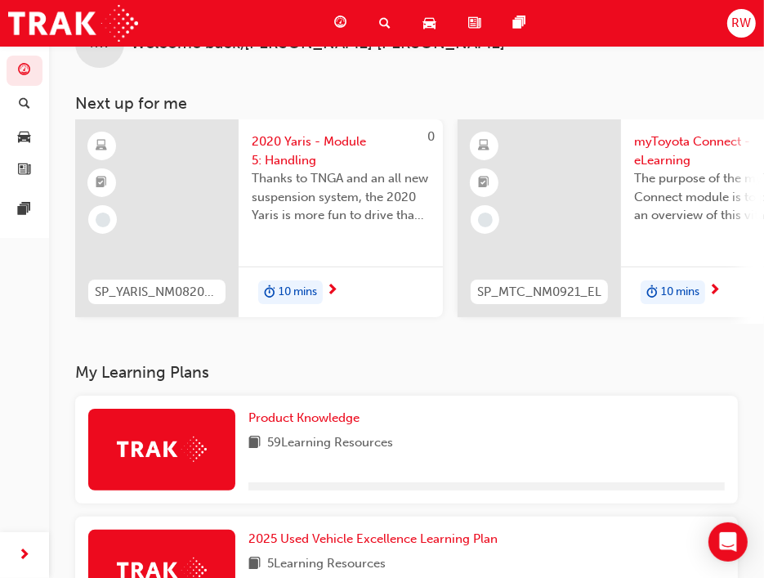
scroll to position [82, 0]
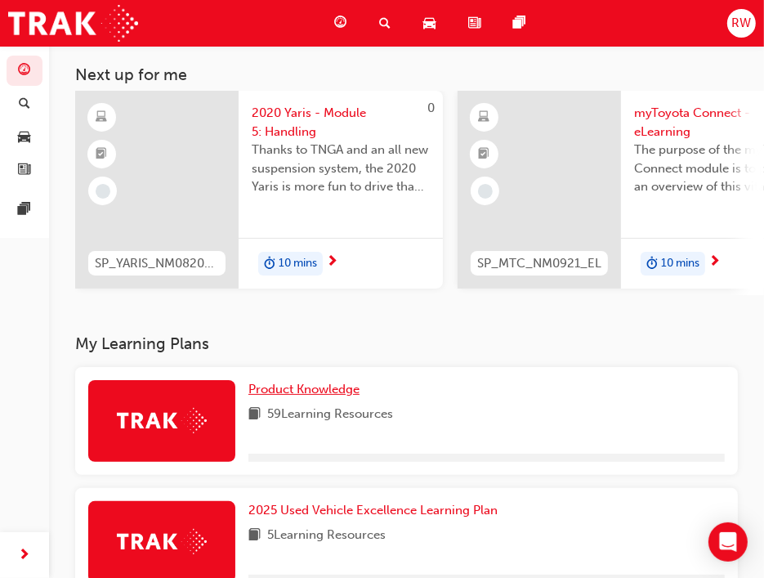
click at [298, 397] on span "Product Knowledge" at bounding box center [304, 389] width 111 height 15
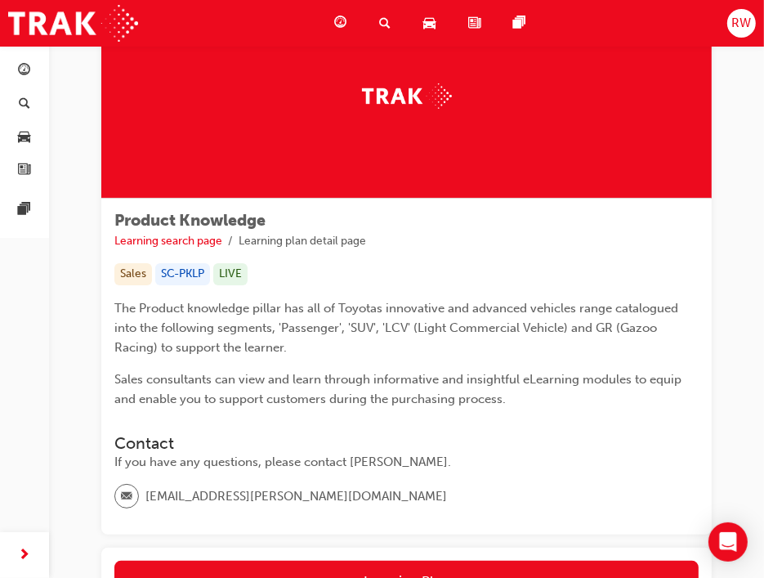
scroll to position [271, 0]
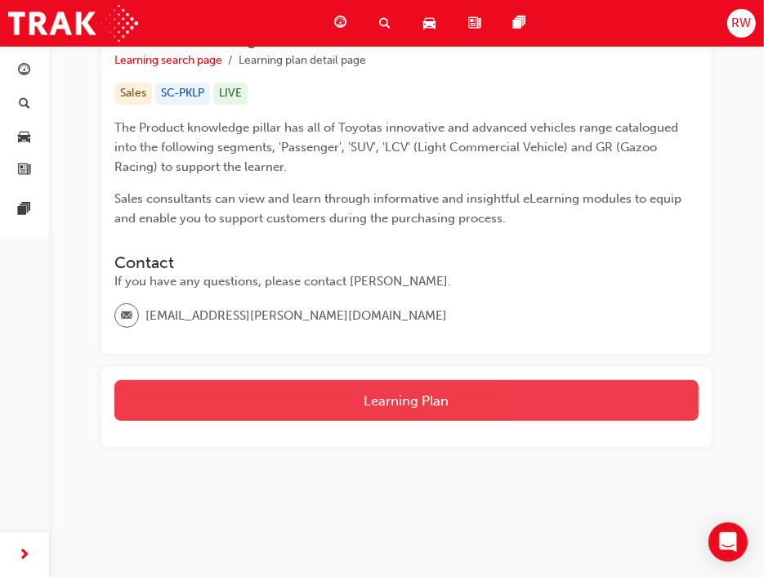
click at [400, 395] on button "Learning Plan" at bounding box center [406, 400] width 585 height 41
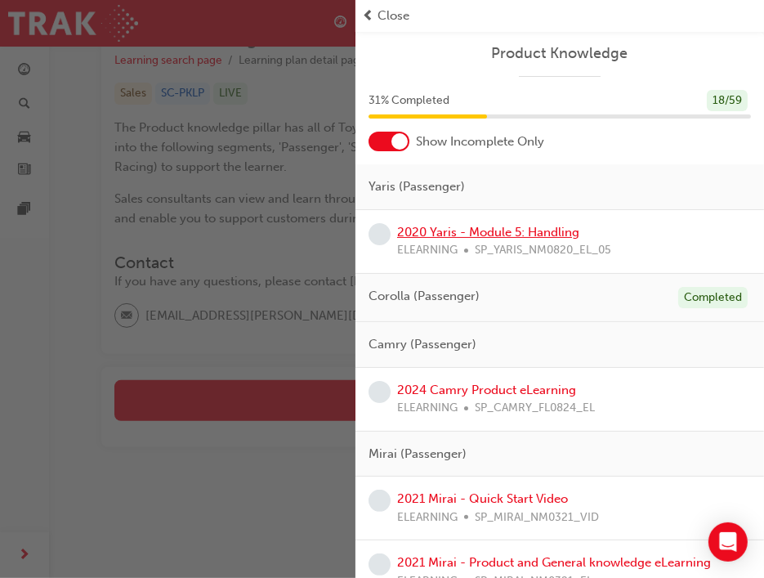
click at [522, 228] on link "2020 Yaris - Module 5: Handling" at bounding box center [488, 232] width 182 height 15
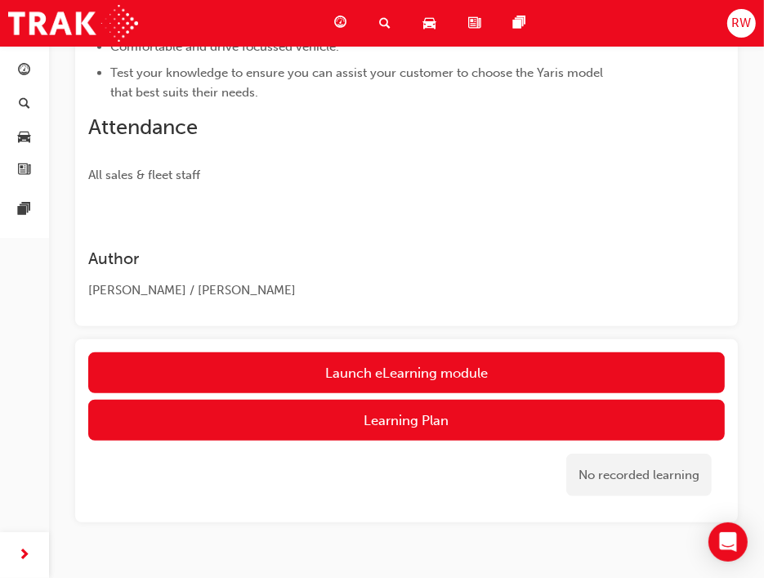
scroll to position [605, 0]
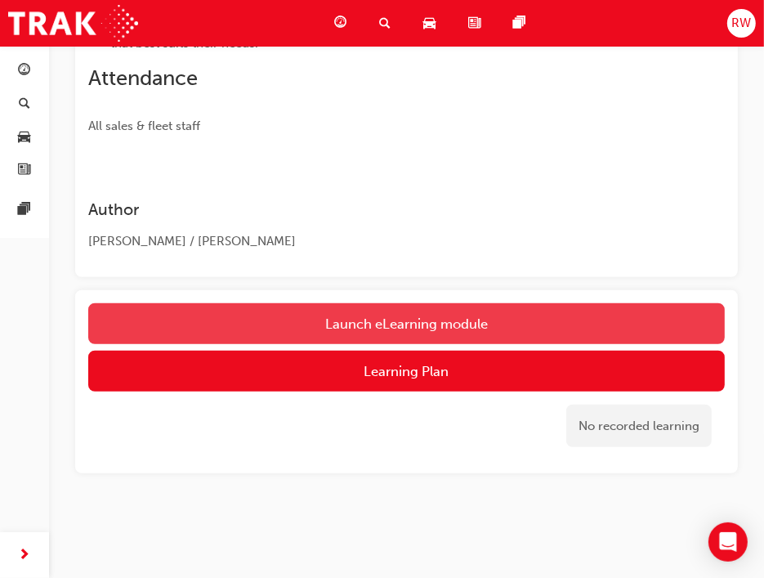
click at [391, 325] on button "Launch eLearning module" at bounding box center [406, 323] width 637 height 41
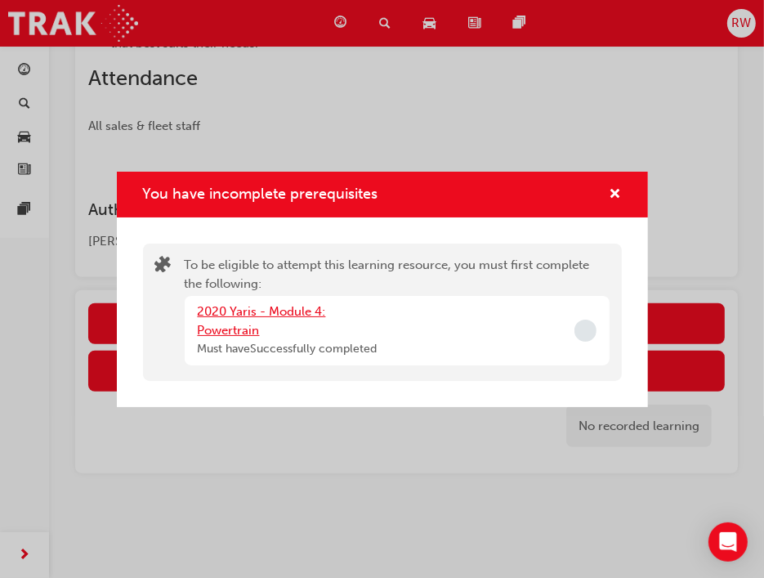
click at [300, 309] on link "2020 Yaris - Module 4: Powertrain" at bounding box center [262, 321] width 128 height 34
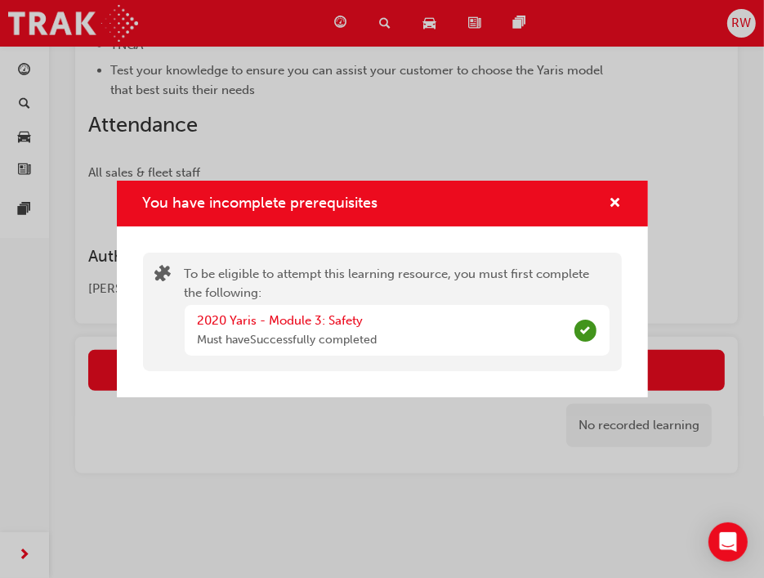
drag, startPoint x: 439, startPoint y: 318, endPoint x: 421, endPoint y: 303, distance: 23.8
click at [436, 316] on div "2020 Yaris - Module 3: Safety Must have Successfully completed" at bounding box center [397, 330] width 425 height 51
click at [621, 204] on div "You have incomplete prerequisites" at bounding box center [382, 204] width 531 height 47
click at [610, 207] on span "cross-icon" at bounding box center [616, 204] width 12 height 15
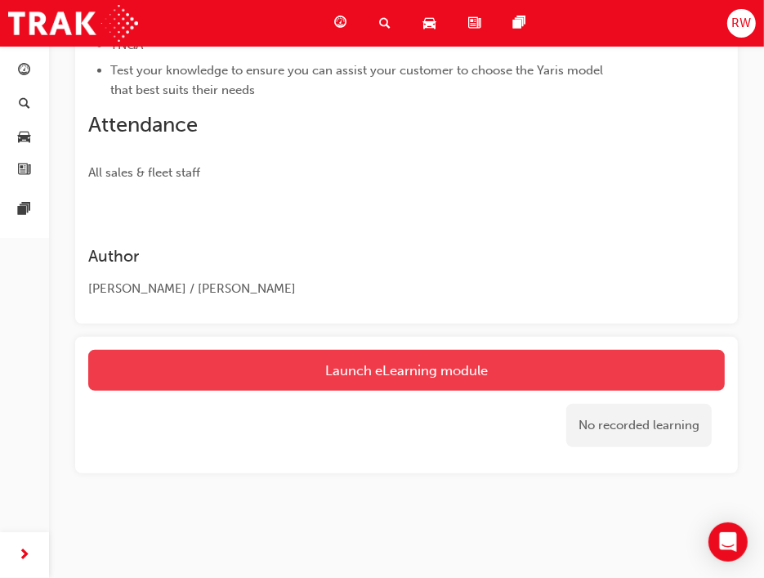
click at [558, 352] on button "Launch eLearning module" at bounding box center [406, 370] width 637 height 41
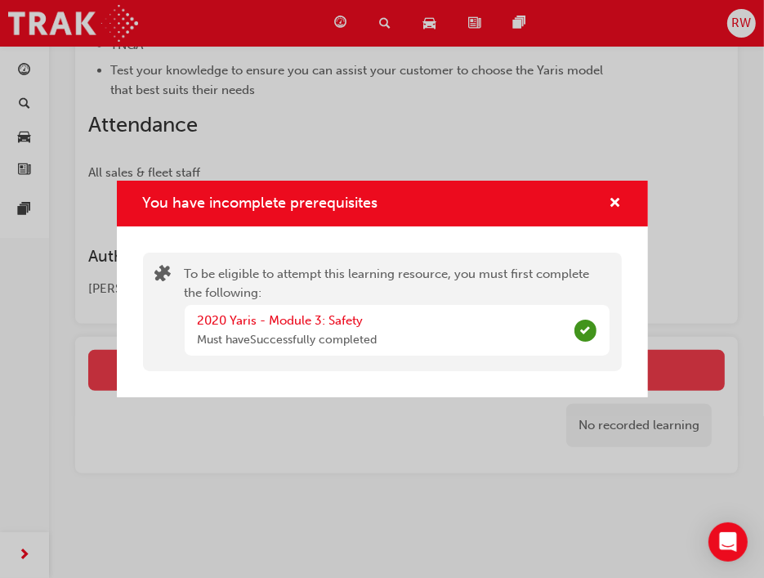
scroll to position [482, 0]
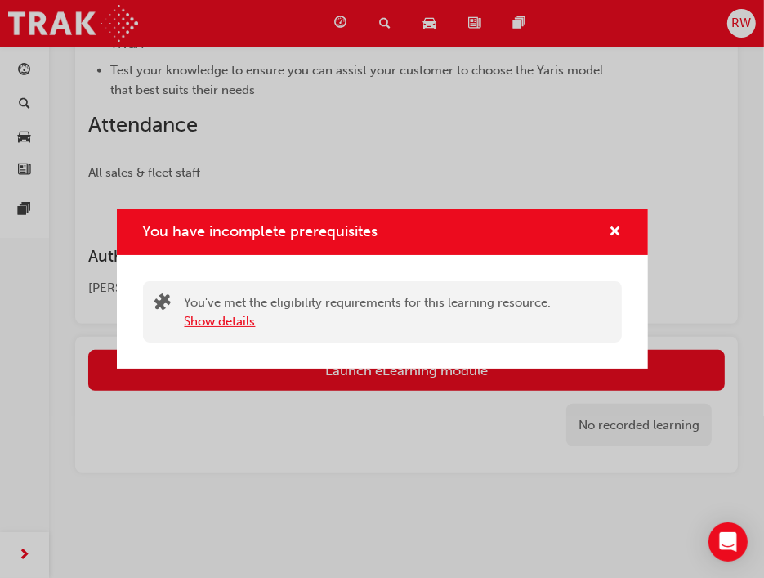
click at [249, 320] on button "Show details" at bounding box center [220, 321] width 71 height 19
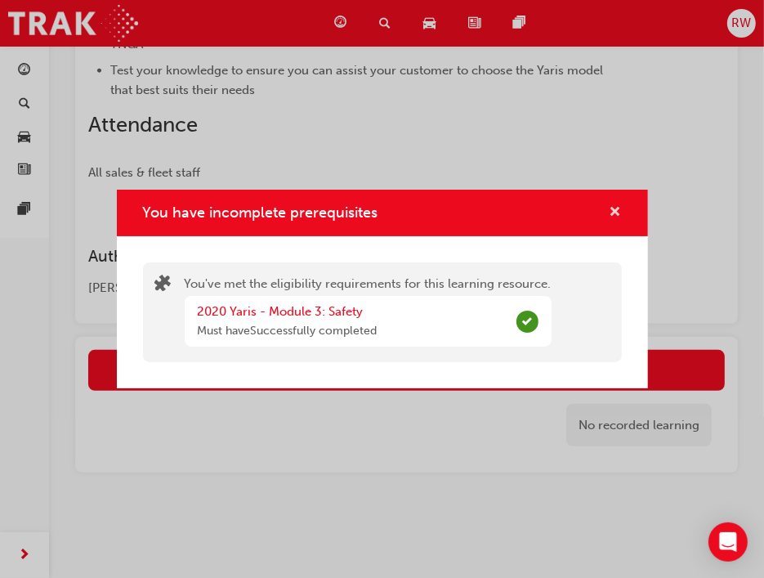
click at [610, 216] on span "cross-icon" at bounding box center [616, 213] width 12 height 15
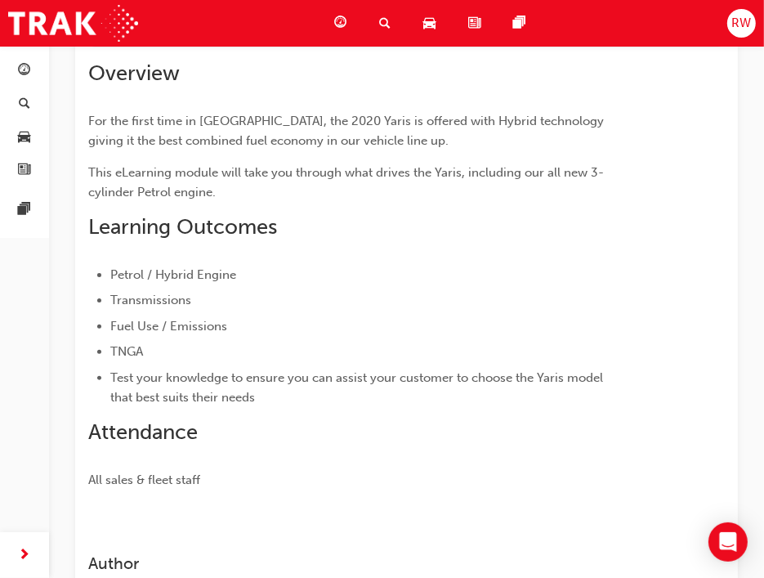
scroll to position [155, 0]
